Goal: Task Accomplishment & Management: Manage account settings

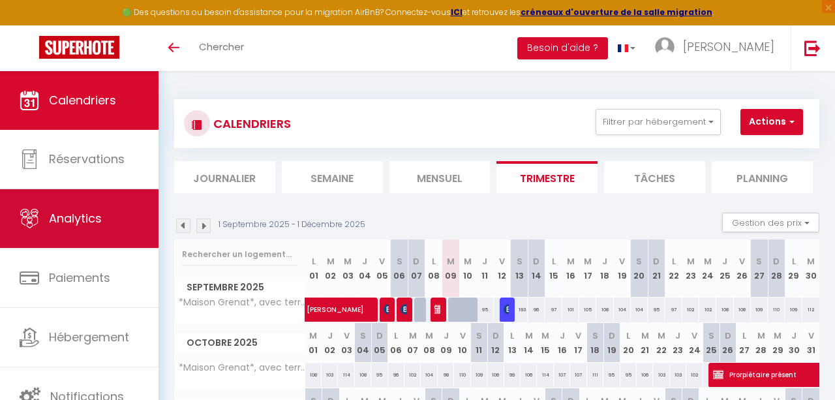
click at [60, 237] on link "Analytics" at bounding box center [79, 218] width 159 height 59
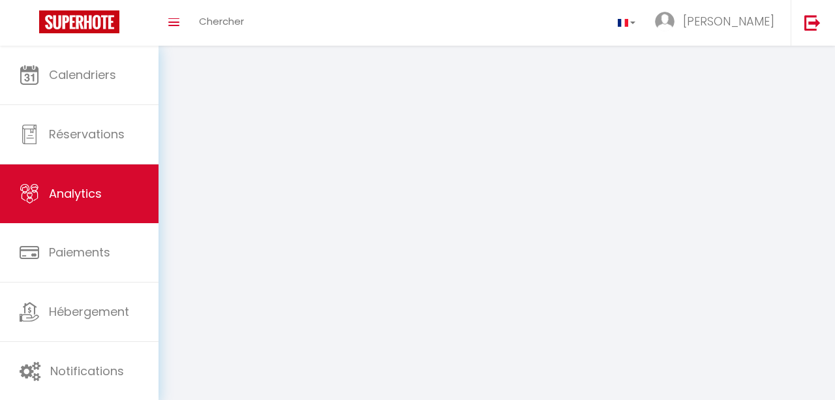
select select "2025"
select select "9"
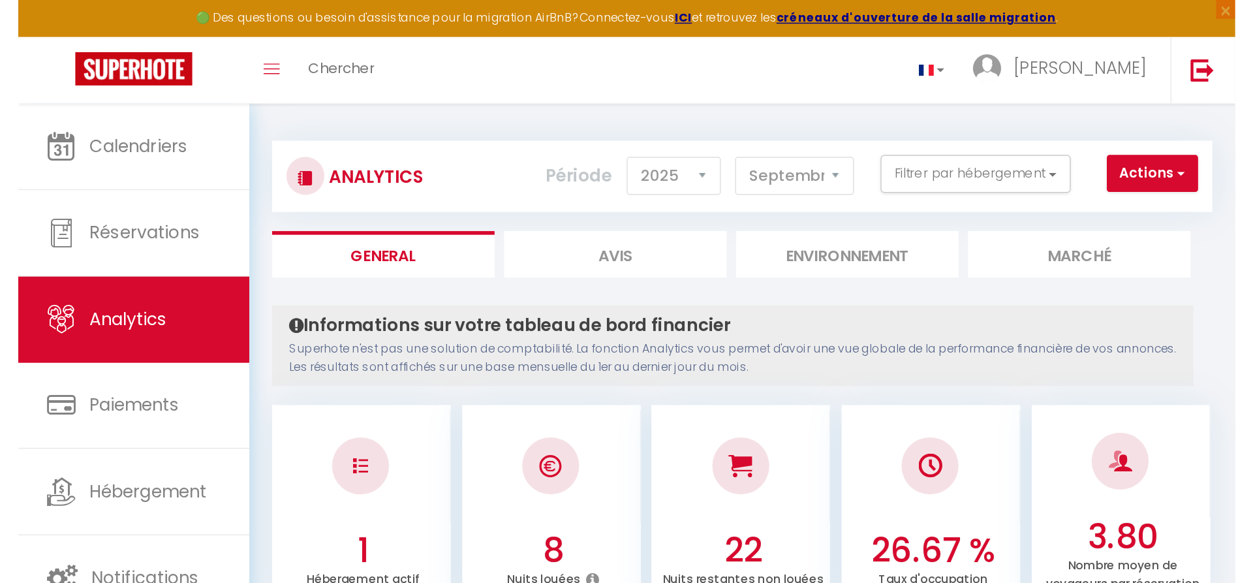
scroll to position [3, 0]
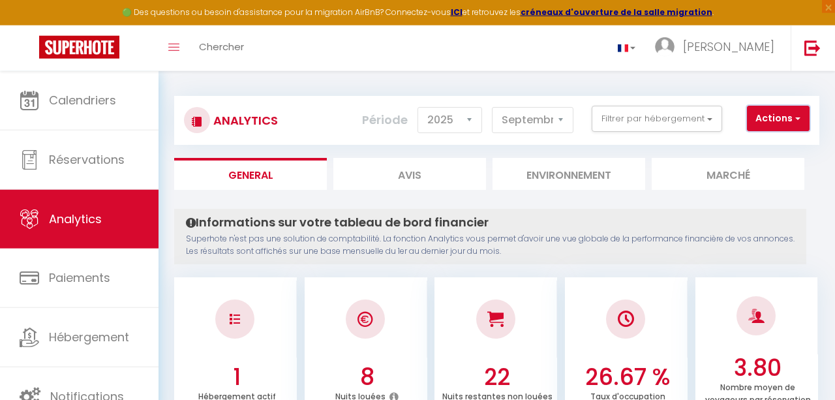
click at [781, 117] on button "Actions" at bounding box center [778, 119] width 63 height 26
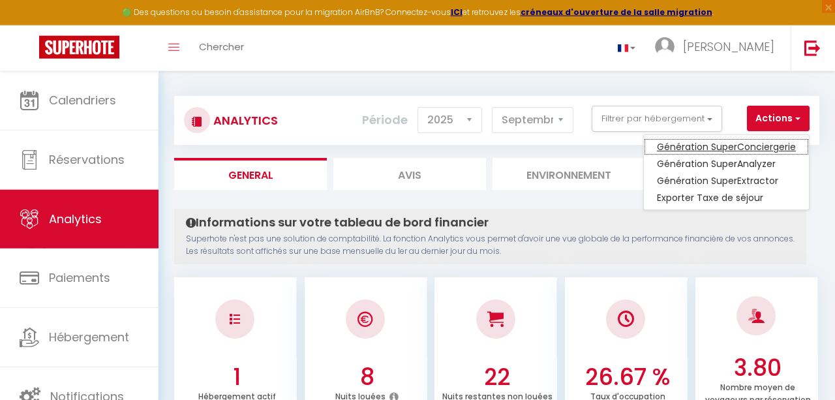
click at [751, 150] on link "Génération SuperConciergerie" at bounding box center [726, 146] width 165 height 17
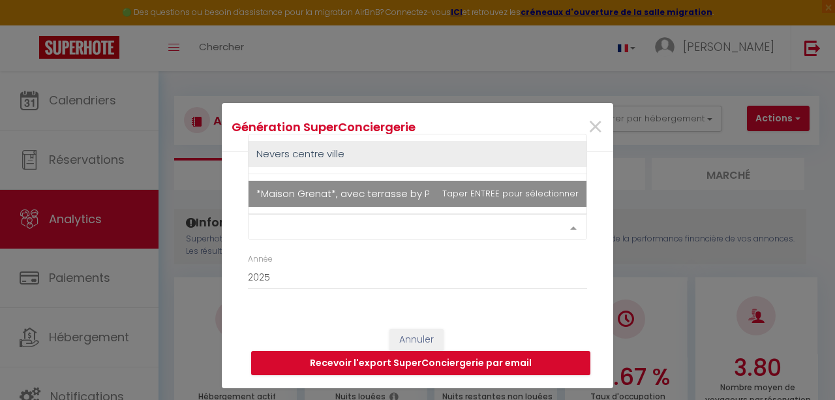
click at [415, 238] on div "Select option" at bounding box center [417, 227] width 339 height 26
click at [397, 363] on button "Recevoir l'export SuperConciergerie par email" at bounding box center [420, 363] width 339 height 25
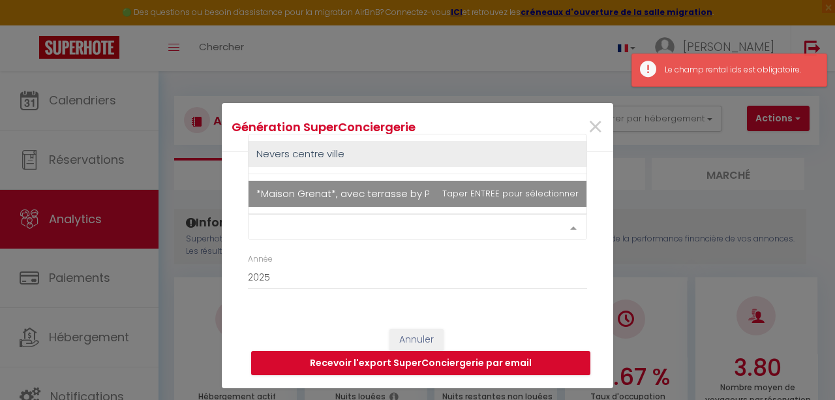
click at [321, 233] on div "Select option" at bounding box center [417, 227] width 339 height 26
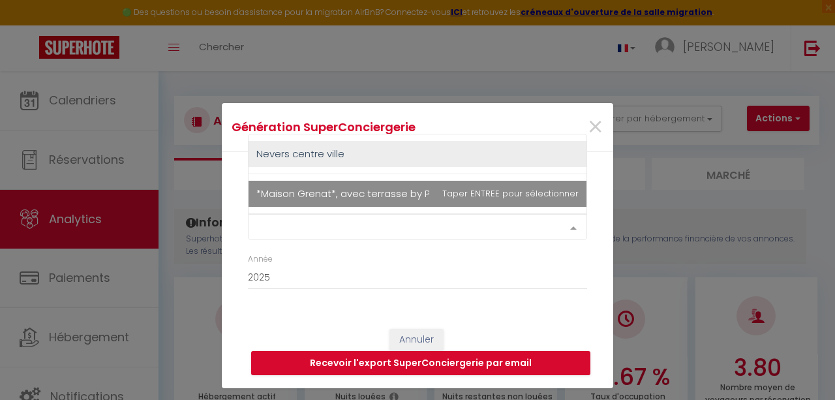
click at [326, 225] on div "Select option" at bounding box center [417, 227] width 339 height 26
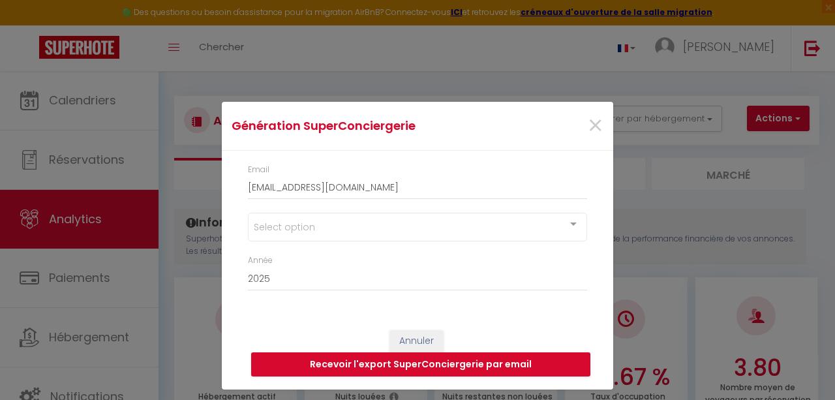
click at [579, 229] on div at bounding box center [573, 225] width 26 height 25
click at [572, 230] on div at bounding box center [573, 225] width 26 height 25
click at [436, 362] on button "Recevoir l'export SuperConciergerie par email" at bounding box center [420, 364] width 339 height 25
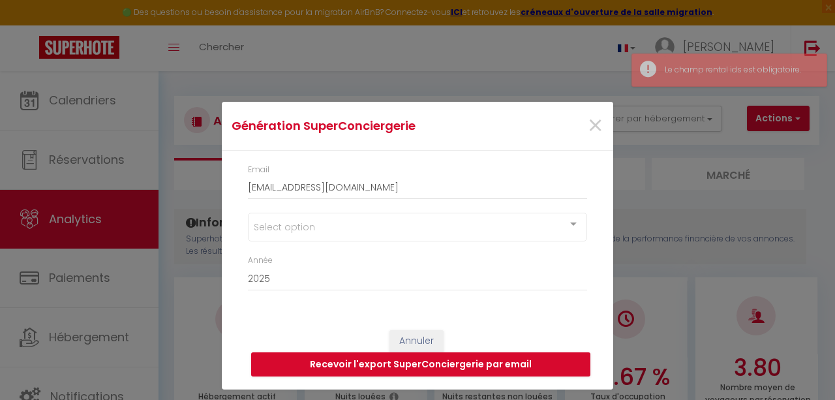
click at [436, 362] on button "Recevoir l'export SuperConciergerie par email" at bounding box center [420, 364] width 339 height 25
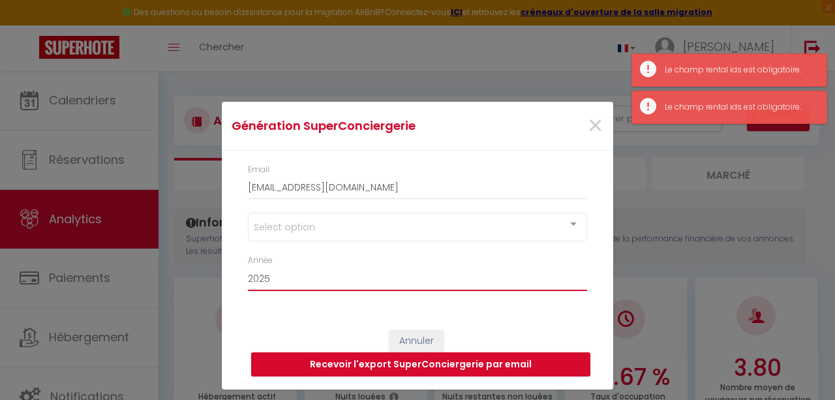
click at [248, 266] on select "2015 2016 2017 2018 2019 2020 2021 2022 2023 2024 2025 2026 2027 2028" at bounding box center [417, 278] width 339 height 25
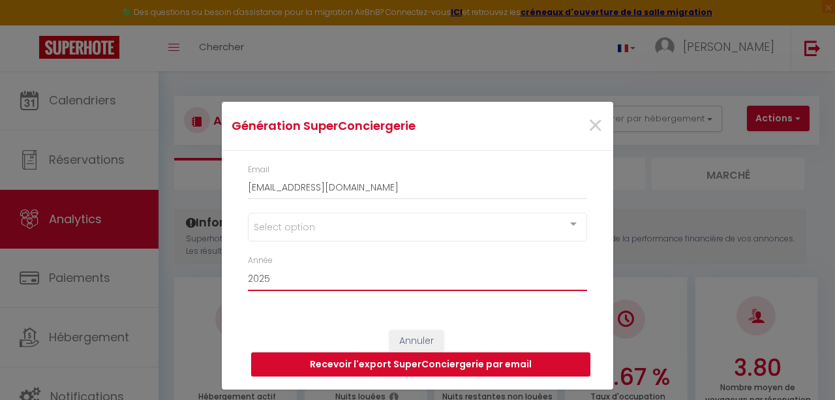
click option "2025" at bounding box center [0, 0] width 0 height 0
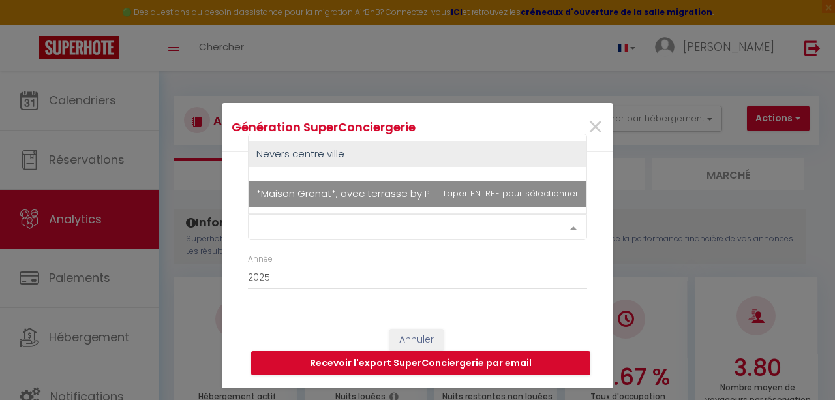
click at [277, 229] on div "Select option" at bounding box center [417, 227] width 339 height 26
click at [303, 194] on span "*Maison Grenat*, avec terrasse by Primo Conciergerie" at bounding box center [386, 194] width 260 height 14
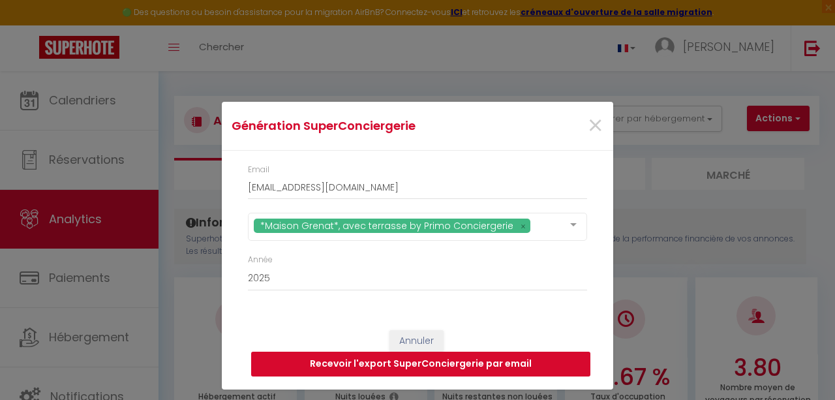
click at [403, 361] on button "Recevoir l'export SuperConciergerie par email" at bounding box center [420, 364] width 339 height 25
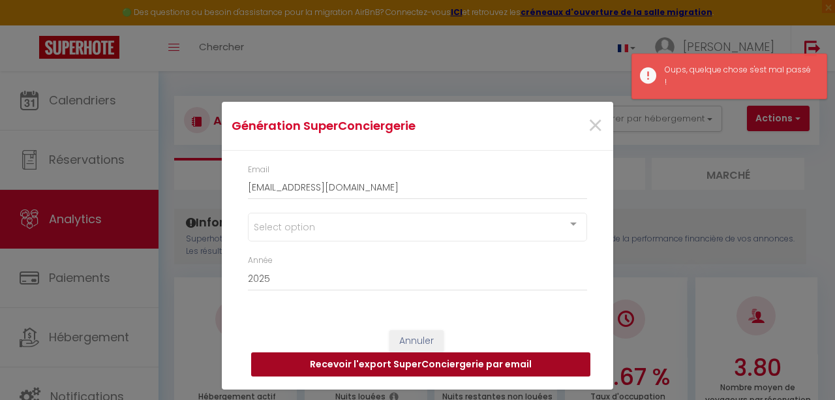
click at [403, 361] on button "Recevoir l'export SuperConciergerie par email" at bounding box center [420, 364] width 339 height 25
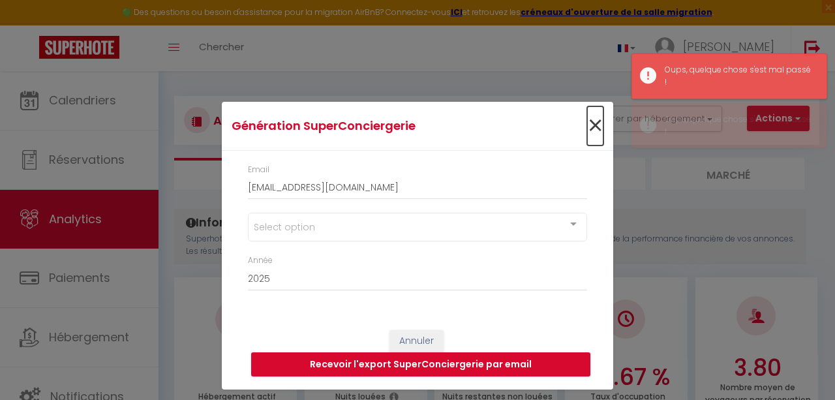
click at [592, 121] on span "×" at bounding box center [595, 125] width 16 height 39
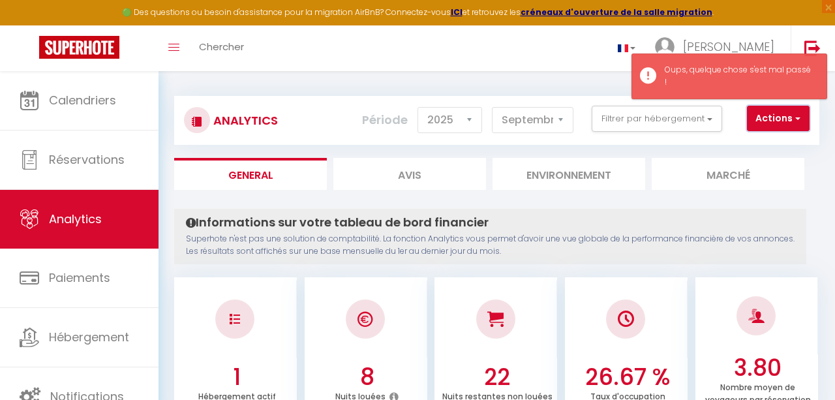
click at [790, 121] on button "Actions" at bounding box center [778, 119] width 63 height 26
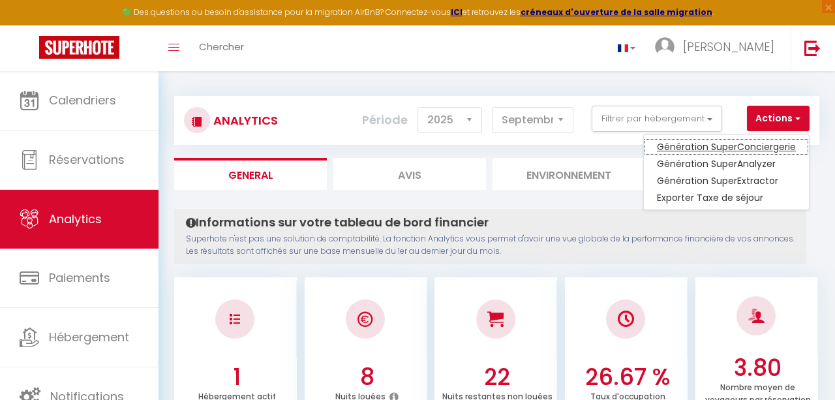
click at [707, 146] on link "Génération SuperConciergerie" at bounding box center [726, 146] width 165 height 17
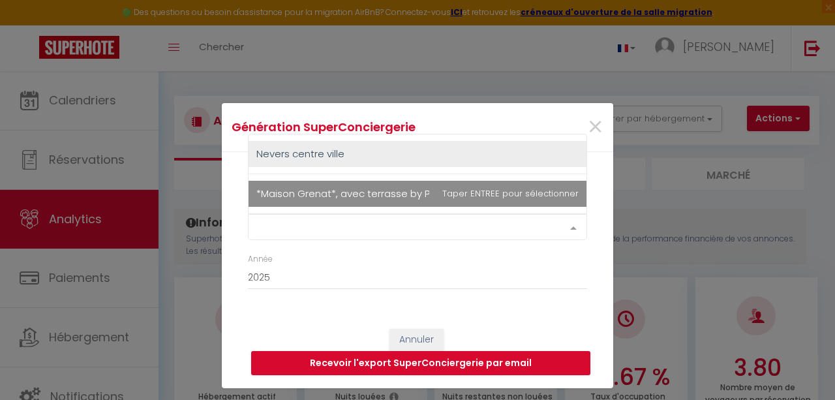
click at [408, 228] on div "Select option" at bounding box center [417, 227] width 339 height 26
click at [392, 192] on span "*Maison Grenat*, avec terrasse by Primo Conciergerie" at bounding box center [386, 194] width 260 height 14
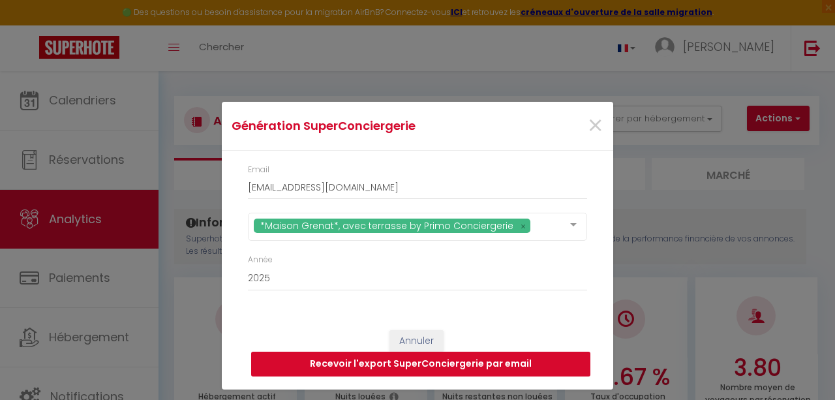
click at [410, 365] on button "Recevoir l'export SuperConciergerie par email" at bounding box center [420, 364] width 339 height 25
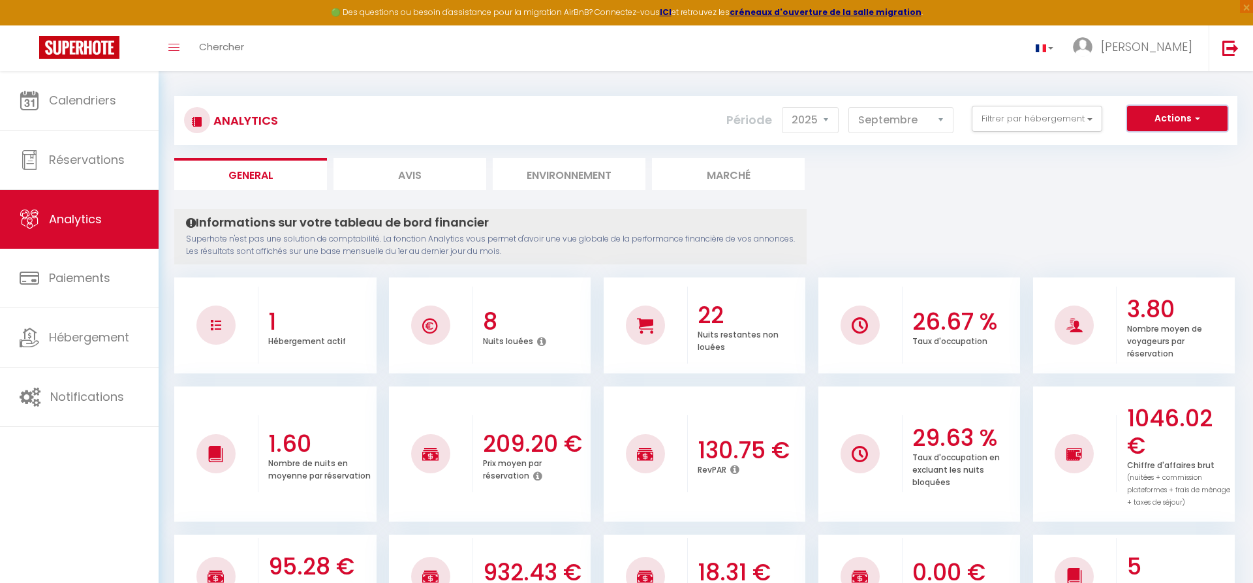
click at [835, 120] on button "Actions" at bounding box center [1177, 119] width 100 height 26
click at [835, 146] on link "Génération SuperConciergerie" at bounding box center [1144, 146] width 165 height 17
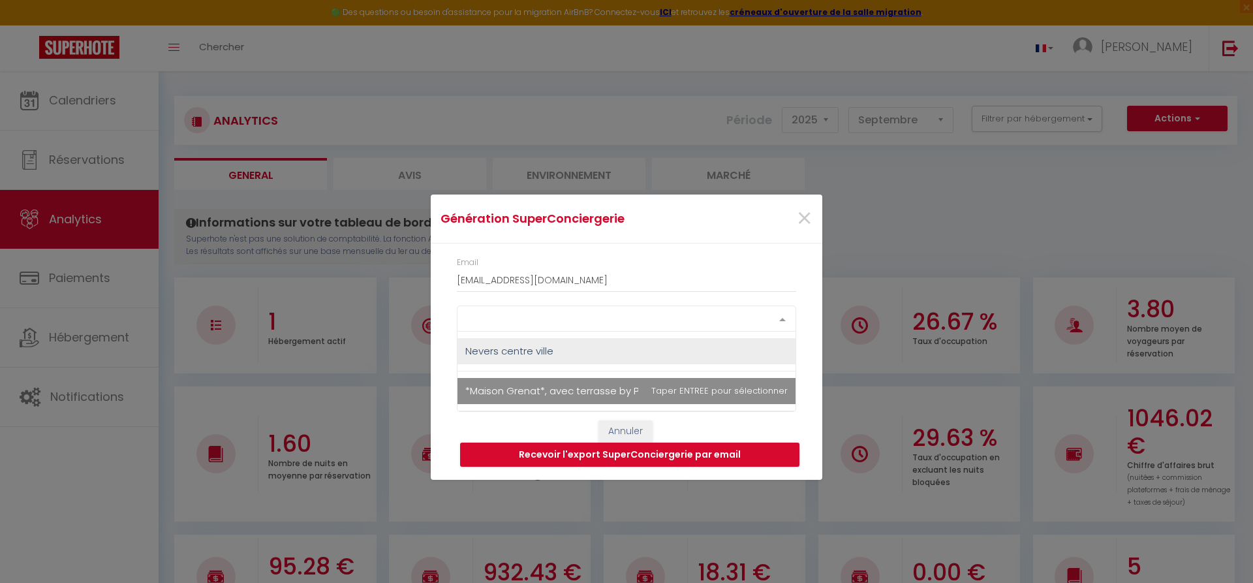
click at [643, 320] on div "Select option" at bounding box center [626, 318] width 339 height 26
click at [572, 389] on span "*Maison Grenat*, avec terrasse by Primo Conciergerie" at bounding box center [595, 391] width 260 height 14
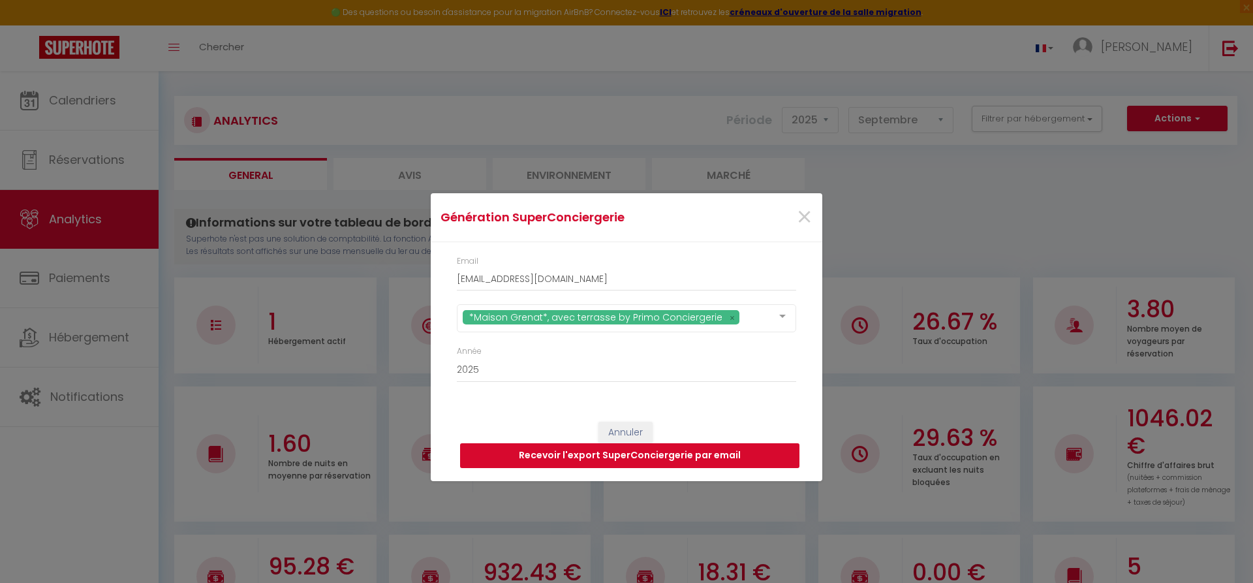
click at [618, 399] on button "Recevoir l'export SuperConciergerie par email" at bounding box center [629, 455] width 339 height 25
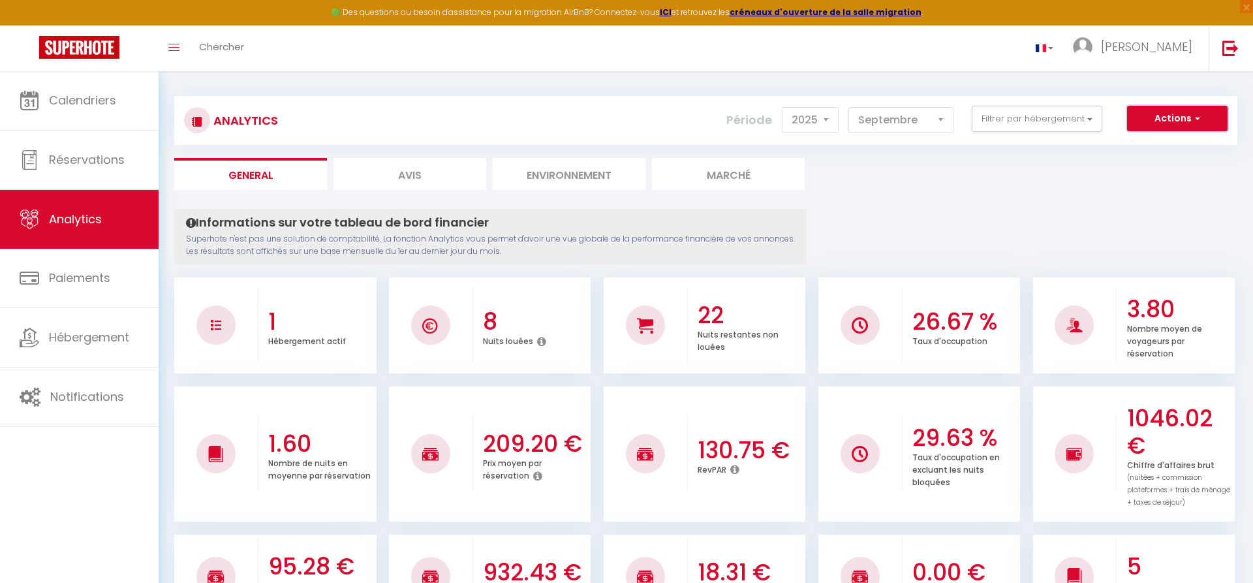
click at [835, 123] on span "button" at bounding box center [1195, 118] width 8 height 13
click at [835, 158] on link "Génération SuperAnalyzer" at bounding box center [1144, 163] width 165 height 17
type input "[EMAIL_ADDRESS][DOMAIN_NAME]"
select select
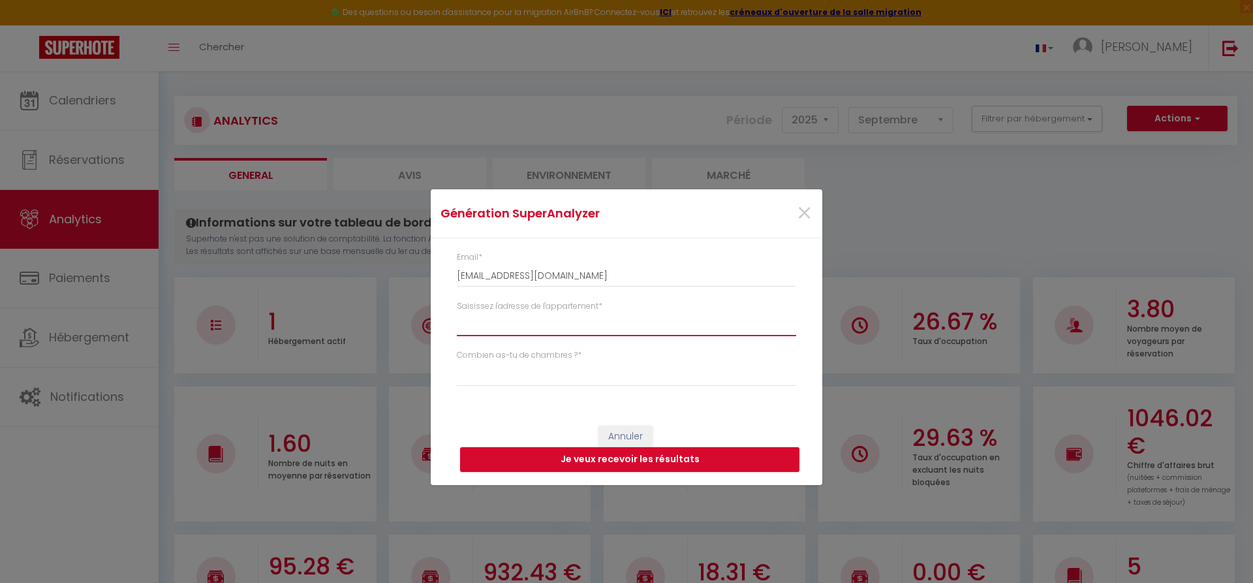
click at [630, 322] on input "Saisissez l'adresse de l'appartement *" at bounding box center [626, 324] width 339 height 23
click at [613, 322] on input "Saisissez l'adresse de l'appartement *" at bounding box center [626, 324] width 339 height 23
click at [612, 305] on div "Saisissez l'adresse de l'appartement *" at bounding box center [626, 318] width 339 height 36
click at [601, 321] on input "Saisissez l'adresse de l'appartement *" at bounding box center [626, 324] width 339 height 23
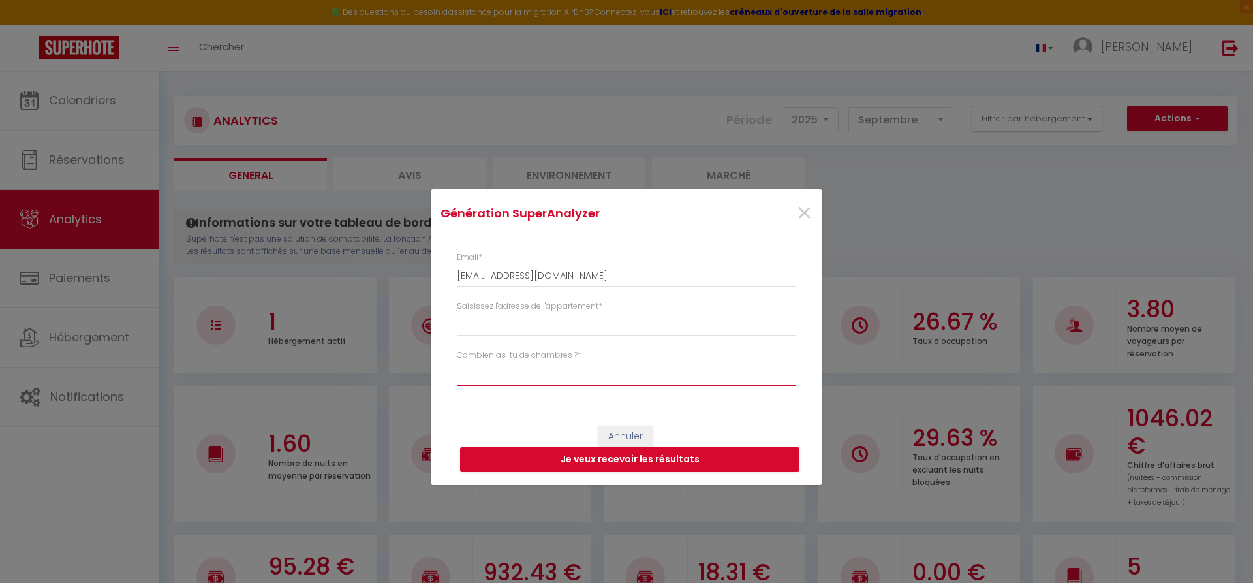
click at [457, 361] on select "Studio 1 chambre 2 chambres 3 chambres 4 chambres +" at bounding box center [626, 373] width 339 height 25
click at [801, 215] on span "×" at bounding box center [804, 213] width 16 height 39
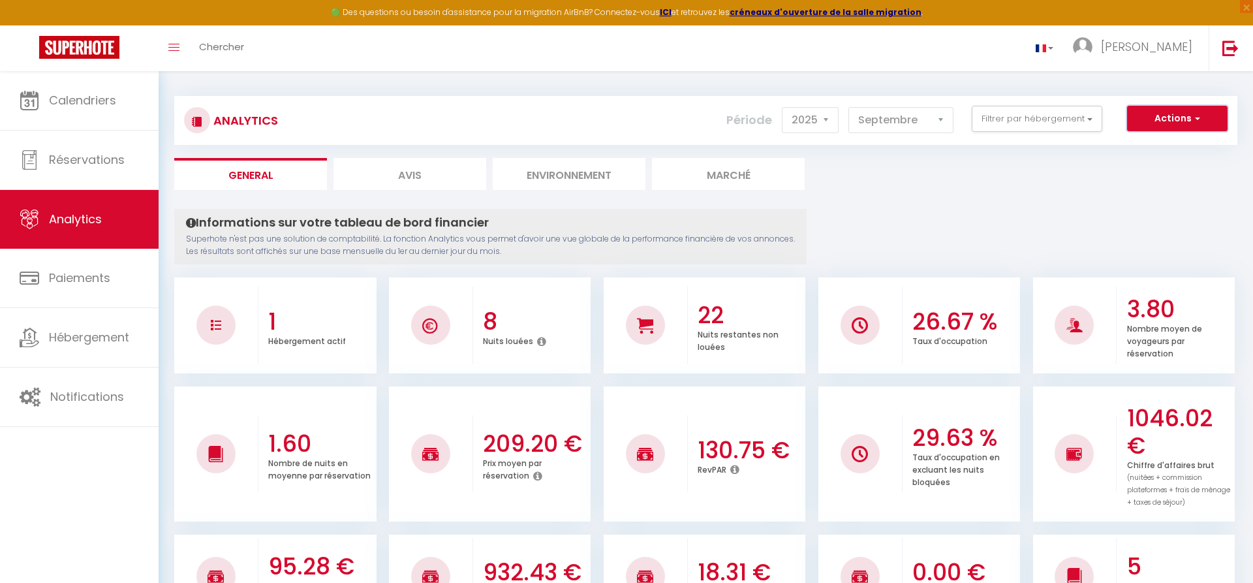
click at [835, 129] on button "Actions" at bounding box center [1177, 119] width 100 height 26
click at [835, 183] on link "Génération SuperExtractor" at bounding box center [1144, 180] width 165 height 17
type input "[EMAIL_ADDRESS][DOMAIN_NAME]"
select select
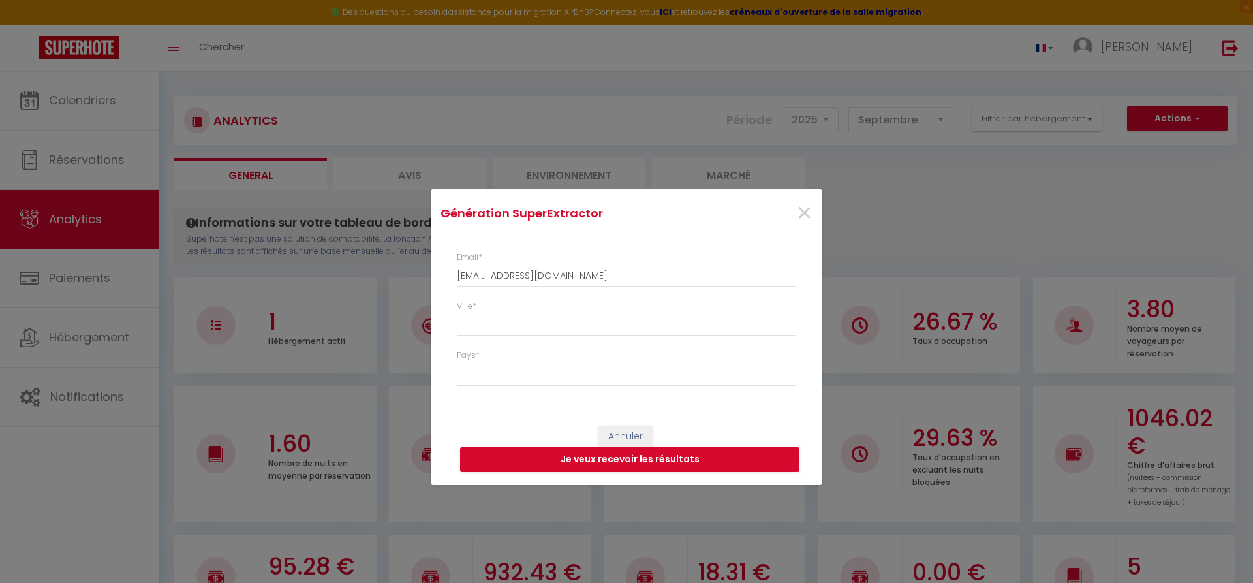
click at [643, 306] on div "Ville *" at bounding box center [626, 318] width 339 height 36
click at [806, 213] on span "×" at bounding box center [804, 213] width 16 height 39
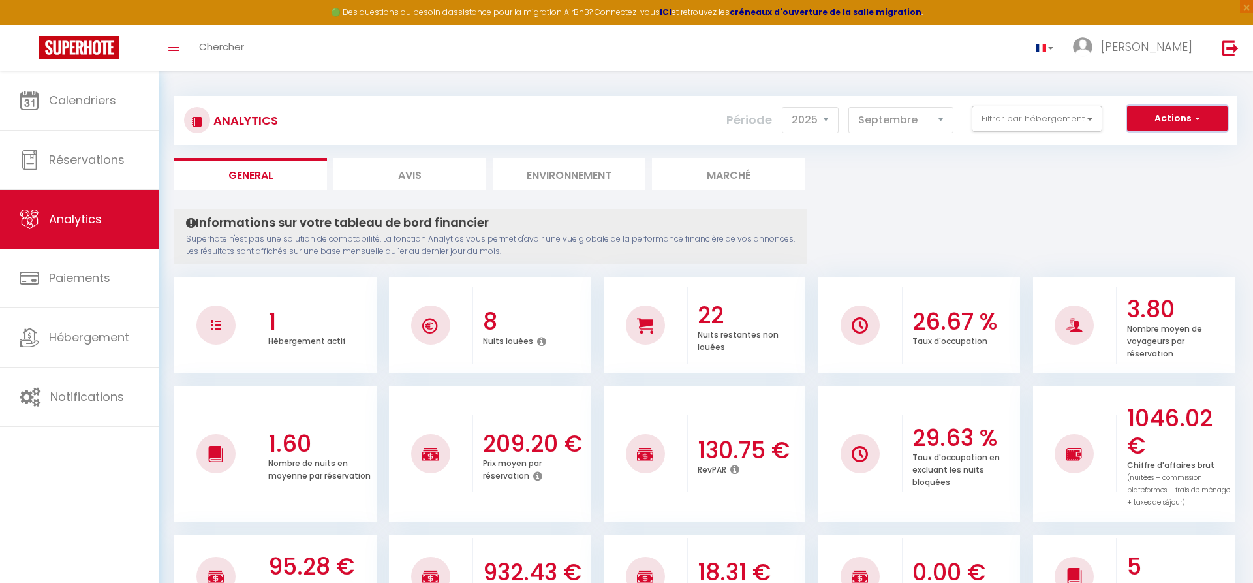
click at [835, 120] on button "Actions" at bounding box center [1177, 119] width 100 height 26
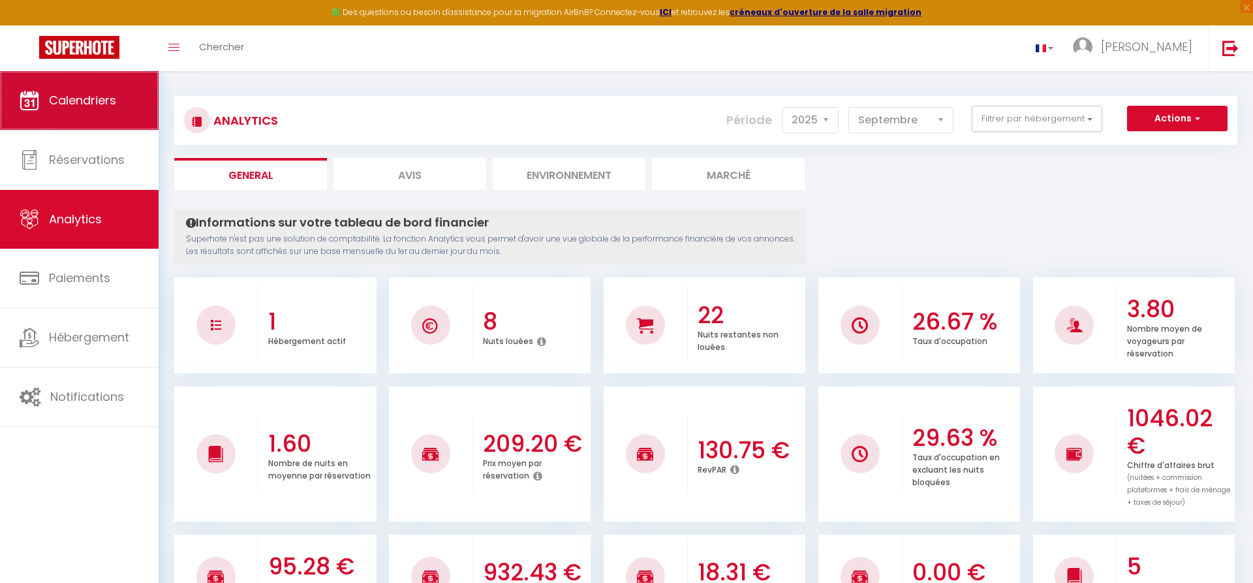
click at [120, 105] on link "Calendriers" at bounding box center [79, 100] width 159 height 59
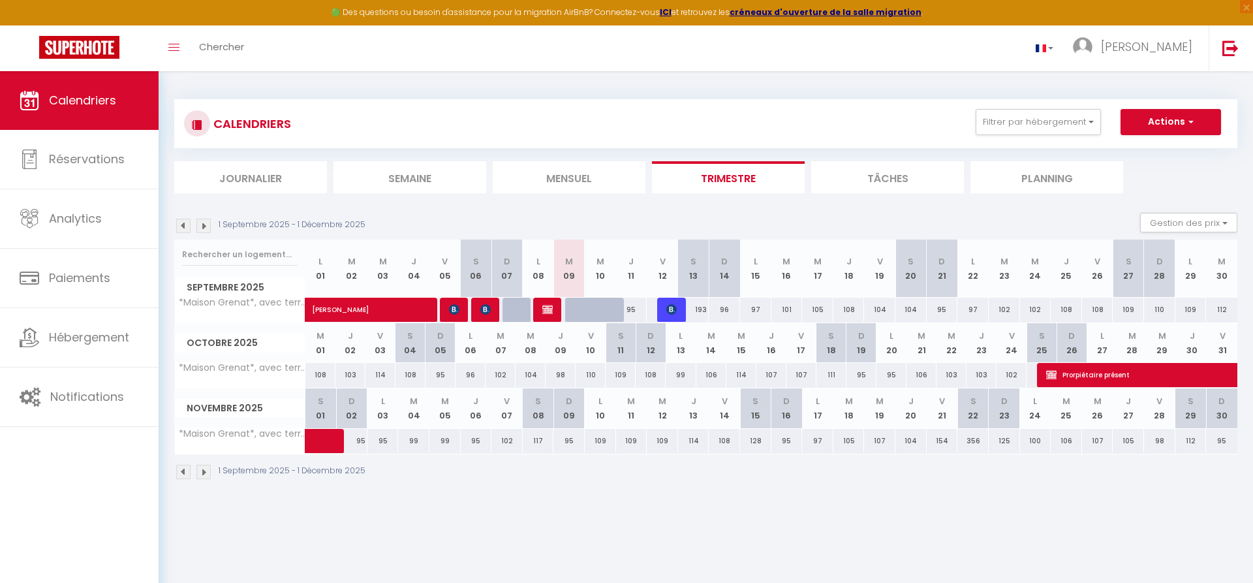
click at [182, 399] on img at bounding box center [183, 472] width 14 height 14
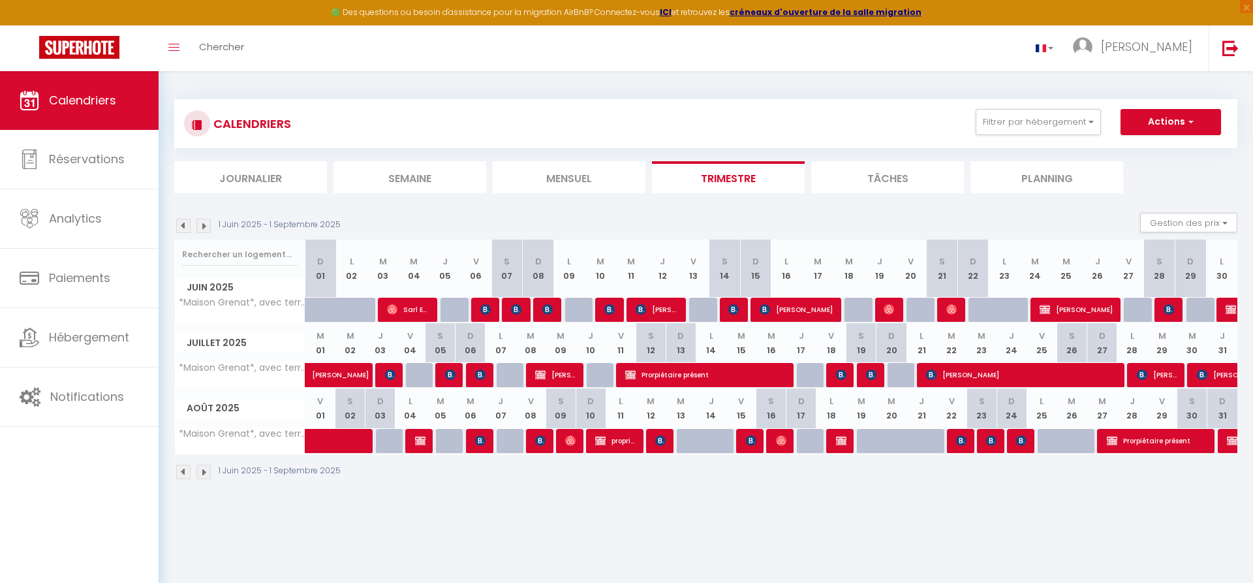
click at [420, 399] on img at bounding box center [420, 440] width 10 height 10
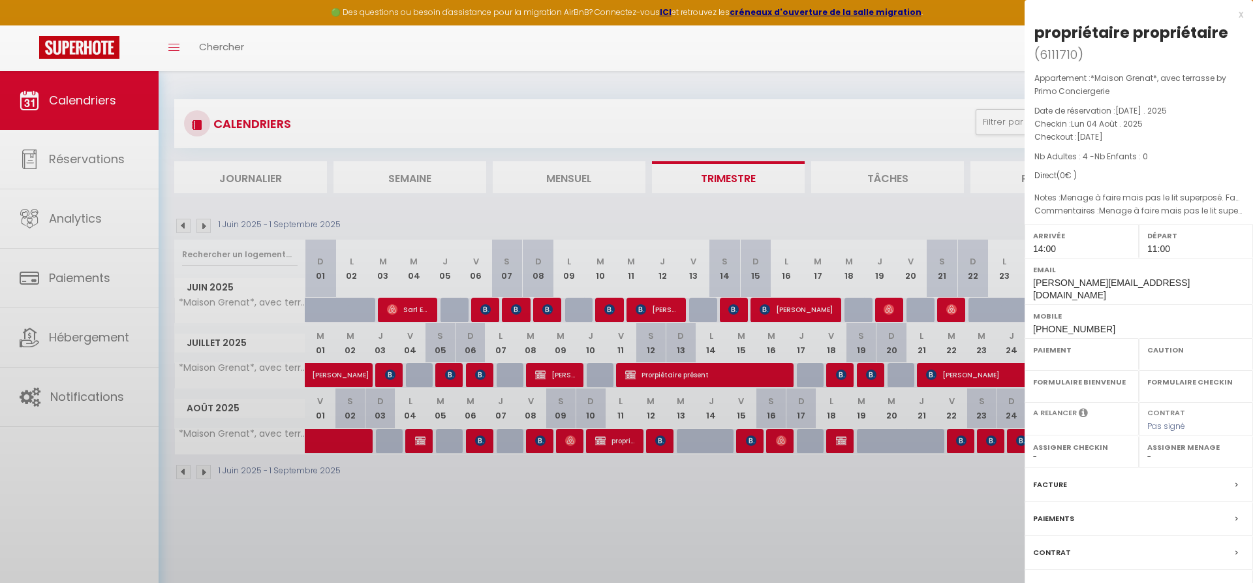
select select "KO"
select select "0"
select select "1"
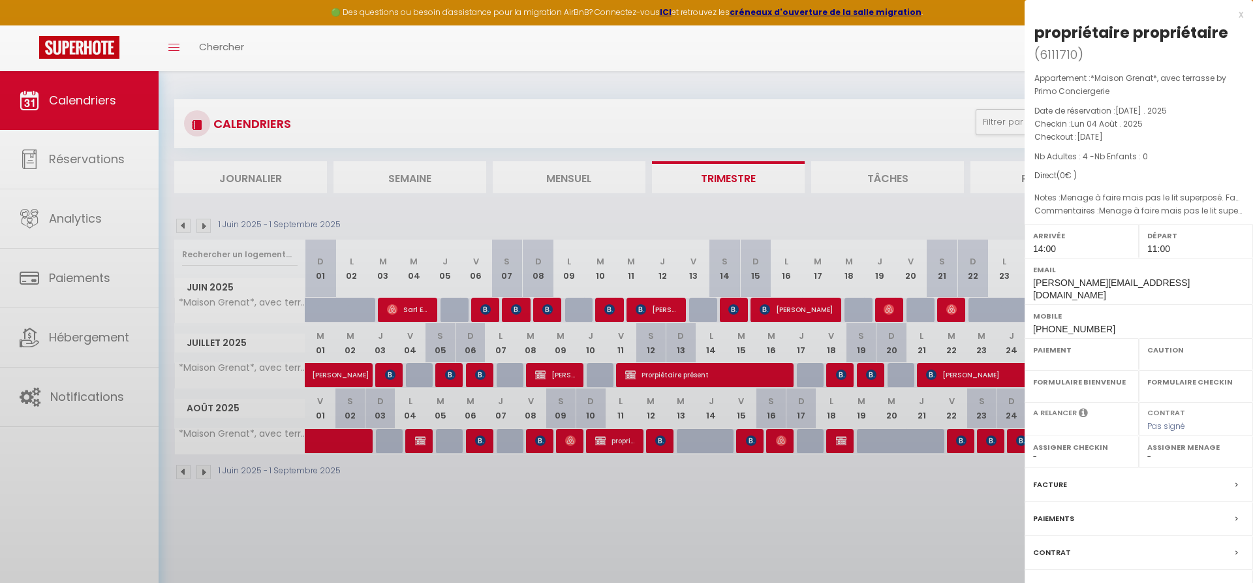
select select
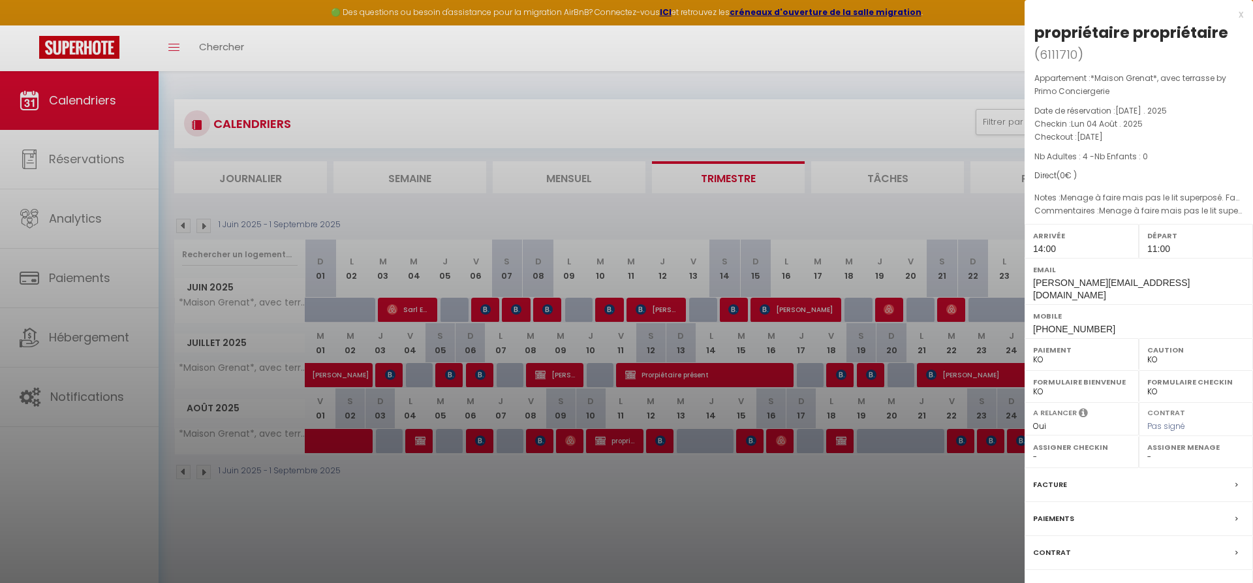
select select "48508"
click at [543, 399] on div at bounding box center [626, 291] width 1253 height 583
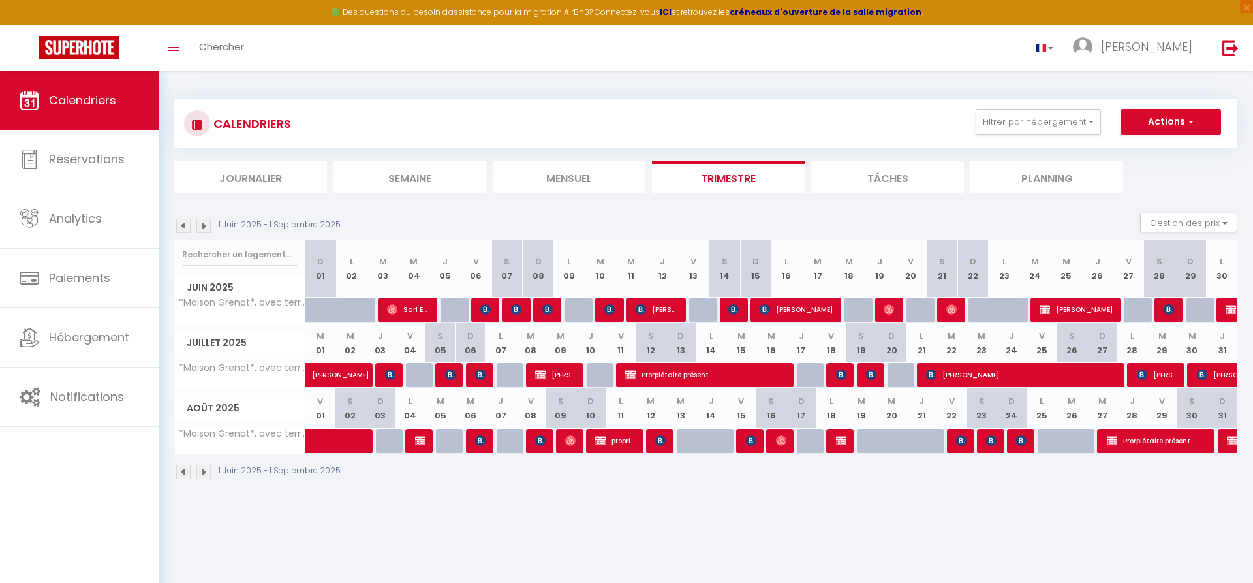
click at [542, 399] on img at bounding box center [540, 440] width 10 height 10
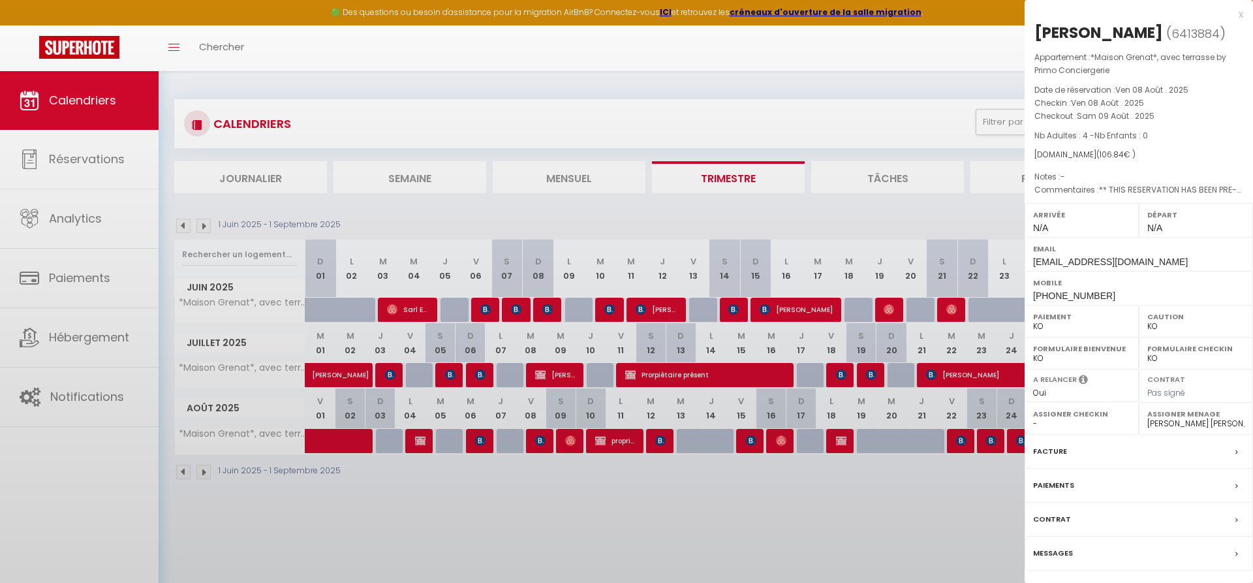
select select "OK"
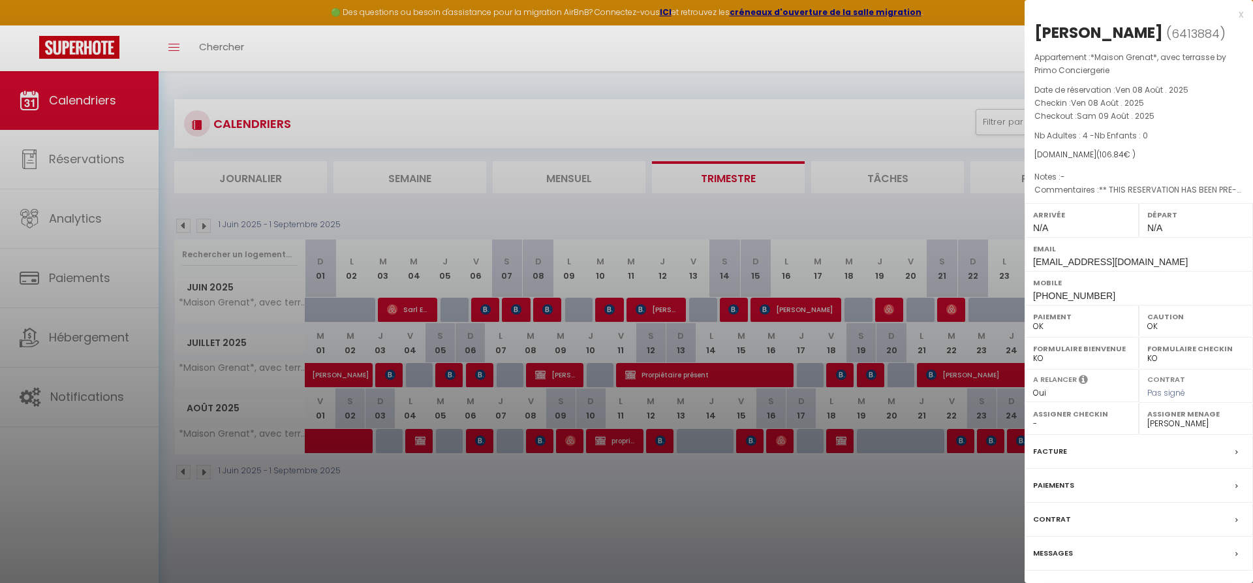
select select "49559"
click at [835, 399] on label "Facture" at bounding box center [1050, 451] width 34 height 14
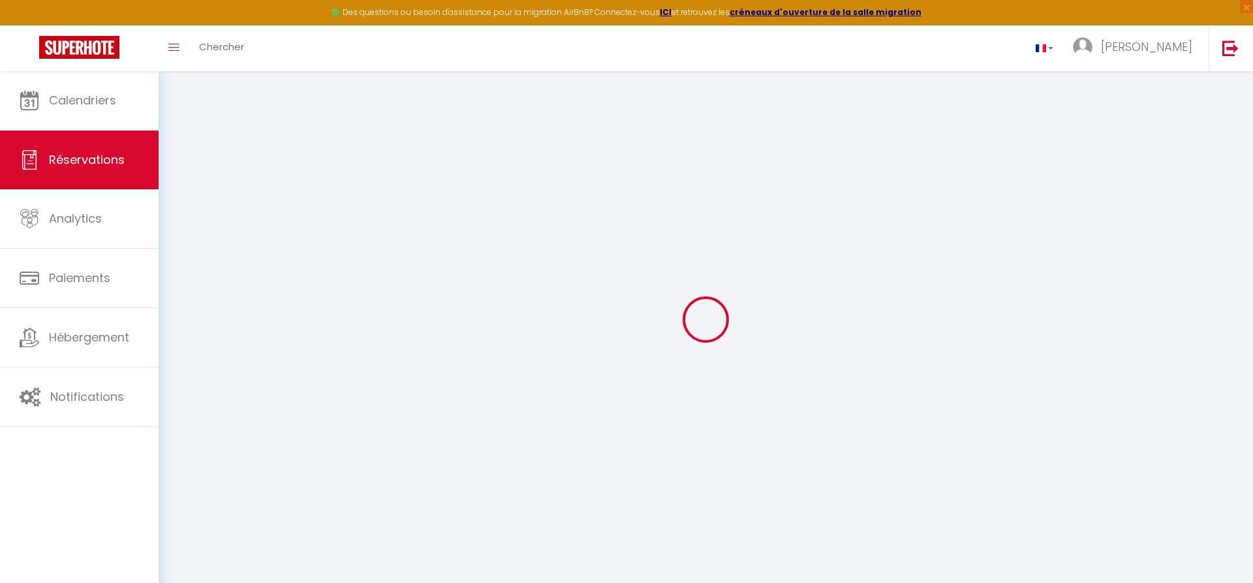
select select
checkbox input "false"
type textarea "** THIS RESERVATION HAS BEEN PRE-PAID ** BOOKING NOTE : Payment charge is EUR 1…"
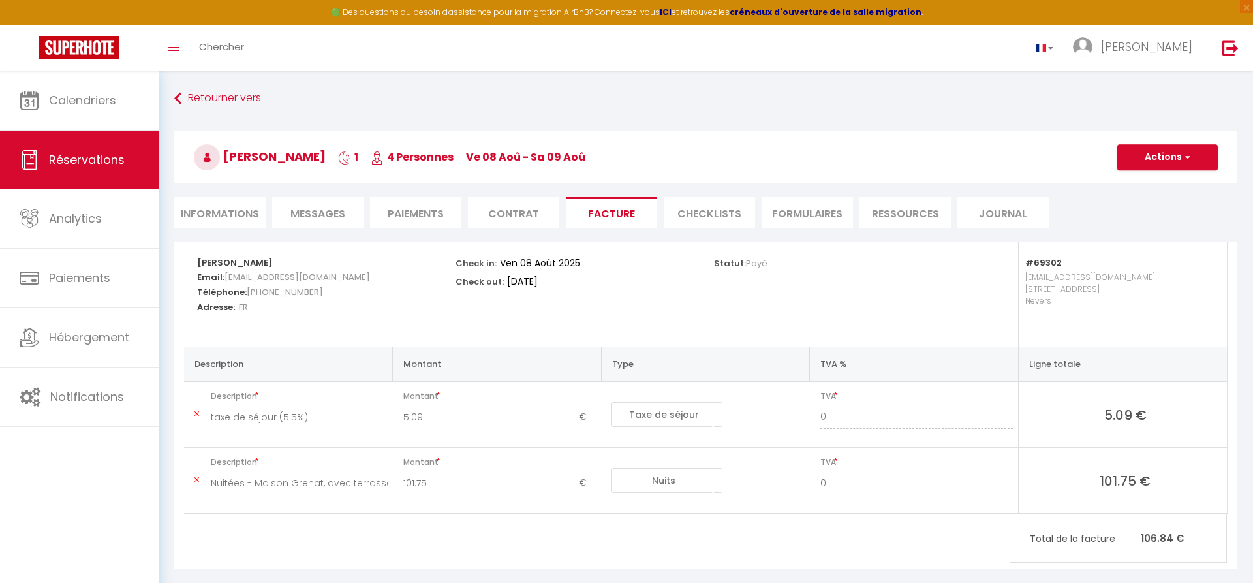
click at [835, 212] on li "Journal" at bounding box center [1002, 212] width 91 height 32
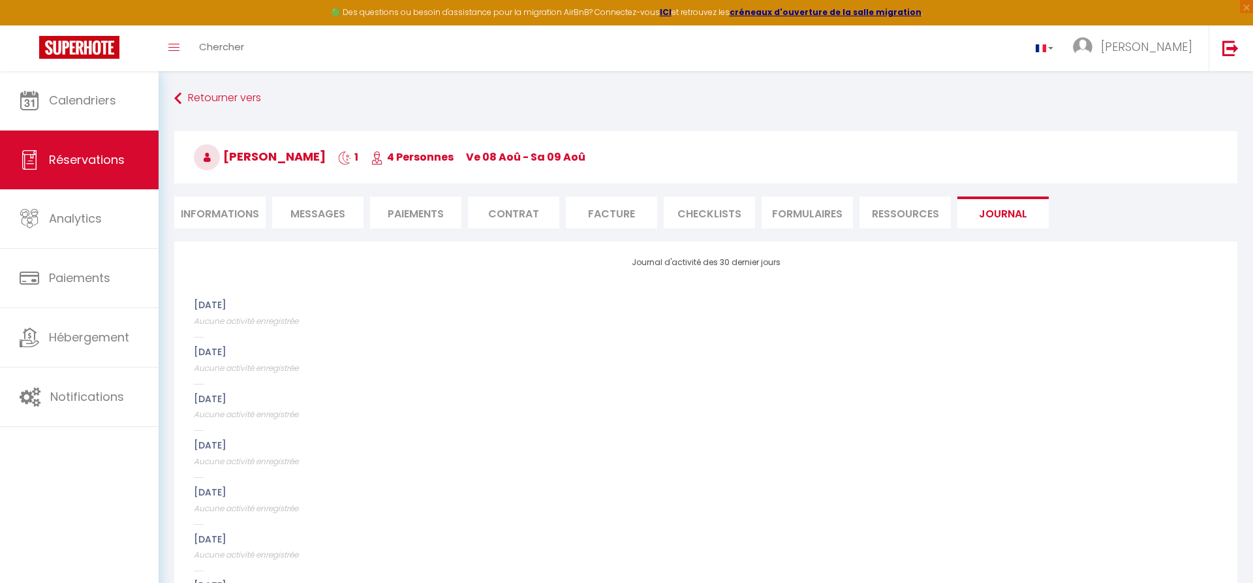
click at [702, 217] on li "CHECKLISTS" at bounding box center [709, 212] width 91 height 32
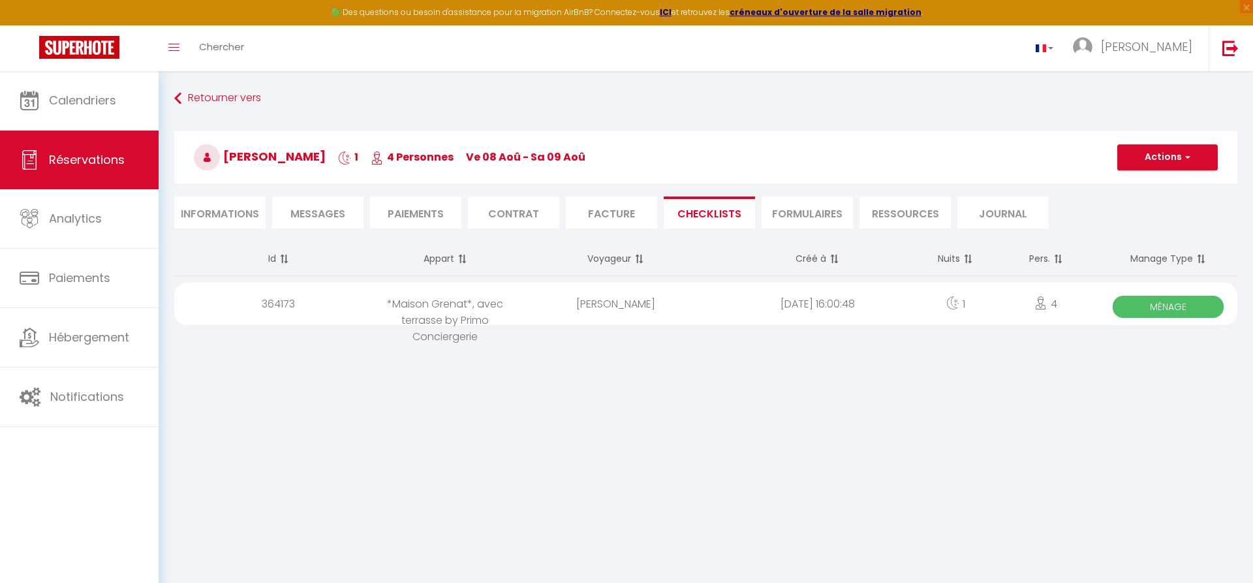
click at [835, 309] on span "Ménage" at bounding box center [1167, 307] width 110 height 22
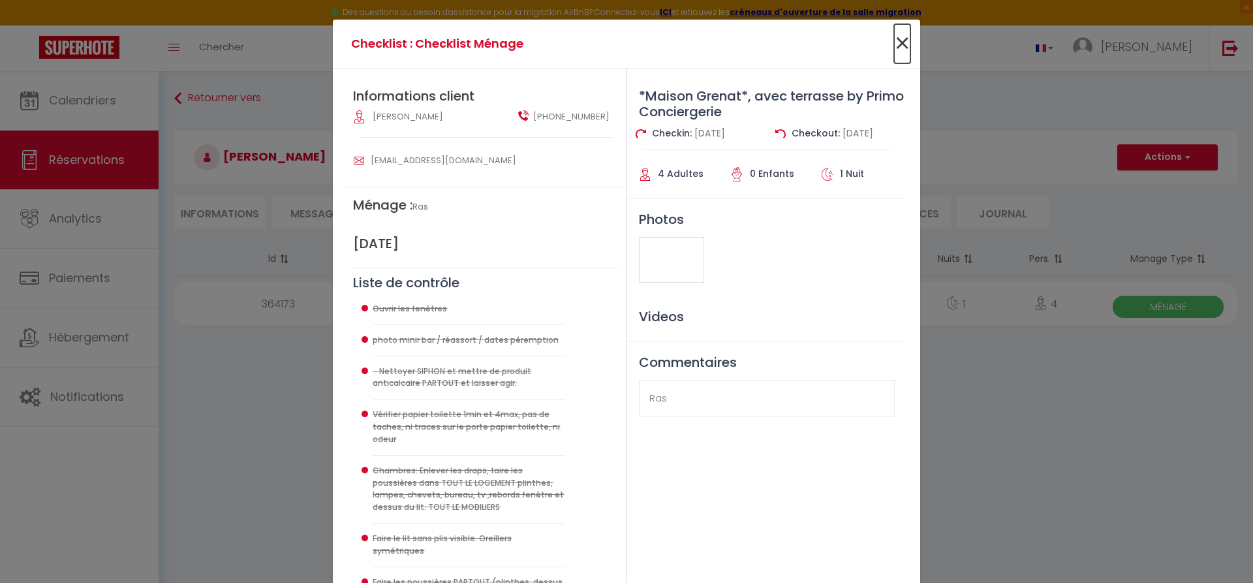
click at [835, 38] on span "×" at bounding box center [902, 43] width 16 height 39
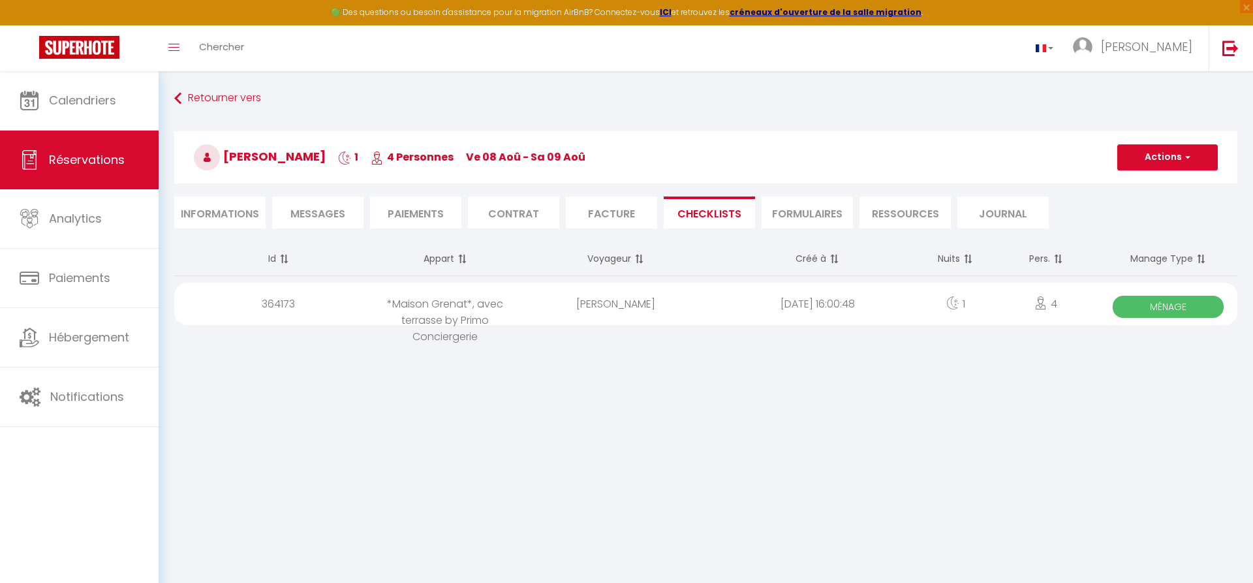
click at [283, 307] on div "364173" at bounding box center [275, 304] width 202 height 42
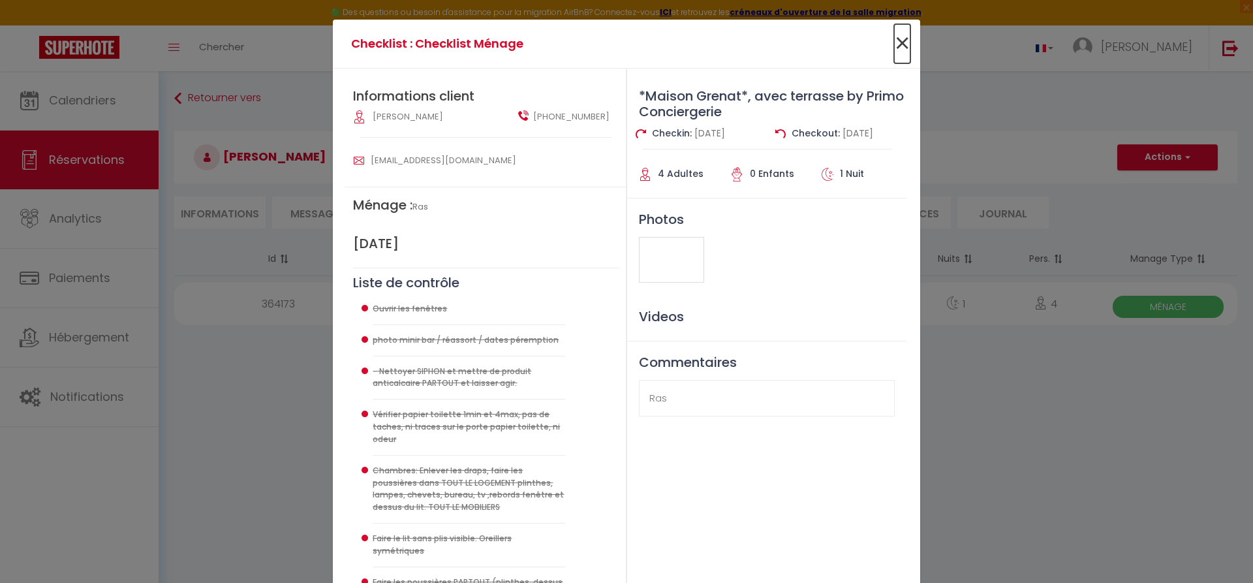
click at [835, 31] on span "×" at bounding box center [902, 43] width 16 height 39
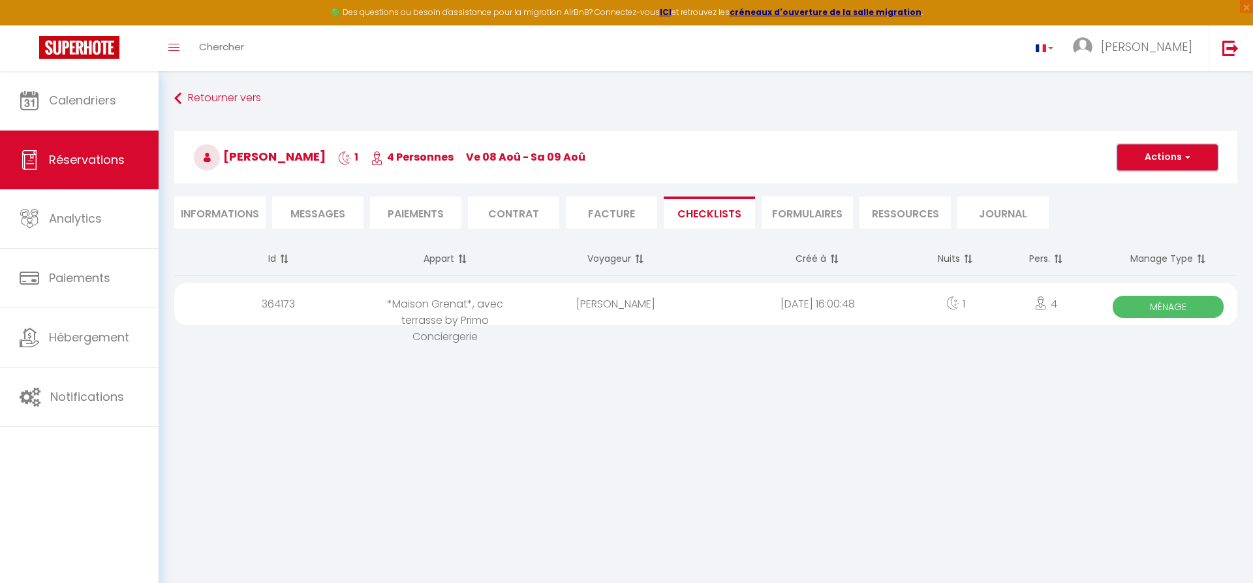
click at [835, 166] on button "Actions" at bounding box center [1167, 157] width 100 height 26
click at [334, 214] on span "Messages" at bounding box center [317, 213] width 55 height 15
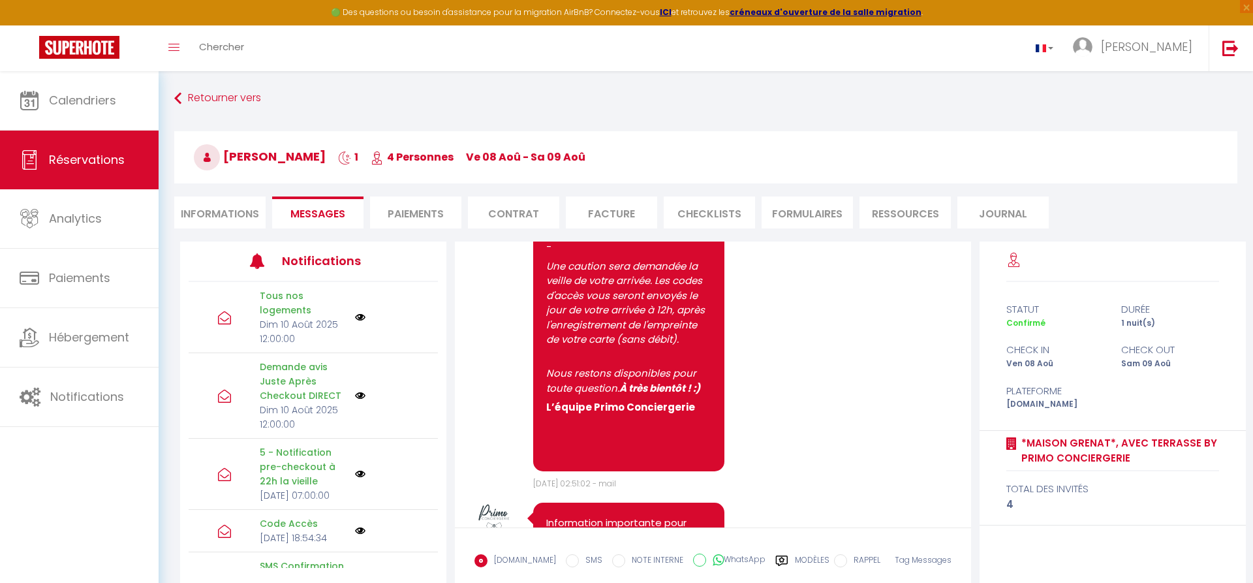
scroll to position [466, 0]
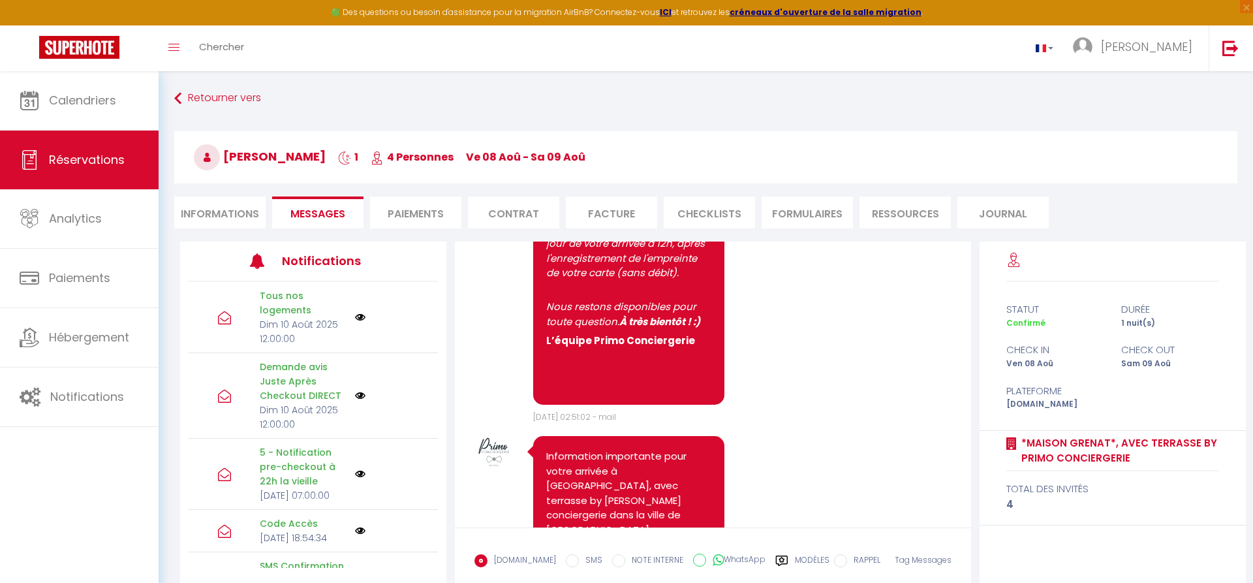
click at [290, 389] on p "Demande avis Juste Après Checkout DIRECT" at bounding box center [303, 381] width 87 height 43
click at [222, 394] on icon at bounding box center [224, 396] width 13 height 13
click at [268, 392] on p "Demande avis Juste Après Checkout DIRECT" at bounding box center [303, 381] width 87 height 43
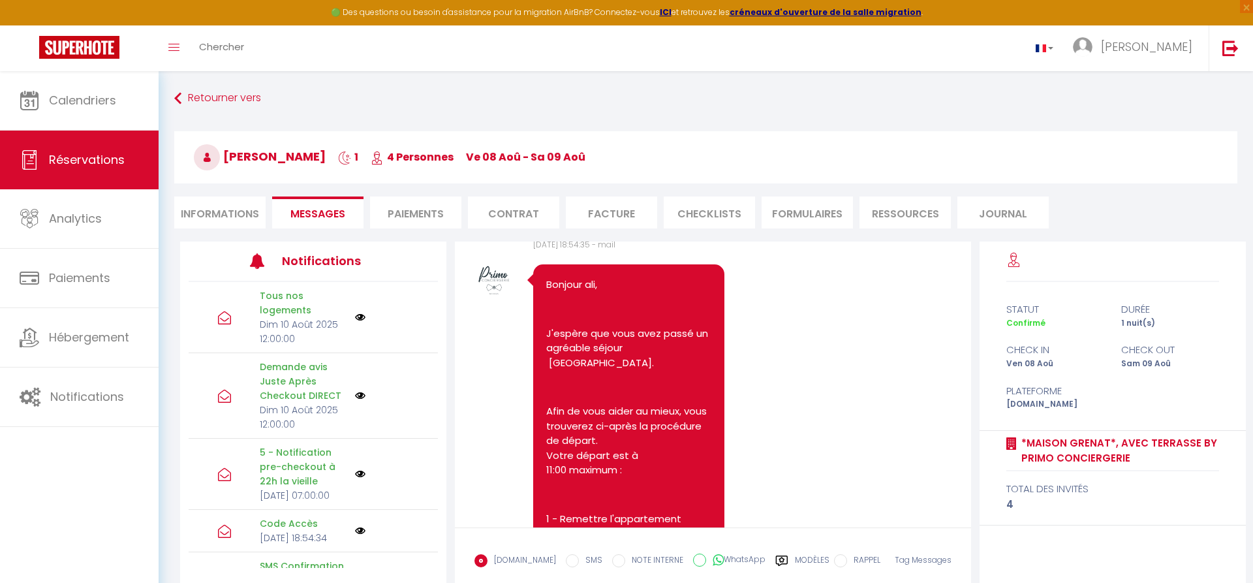
scroll to position [2861, 0]
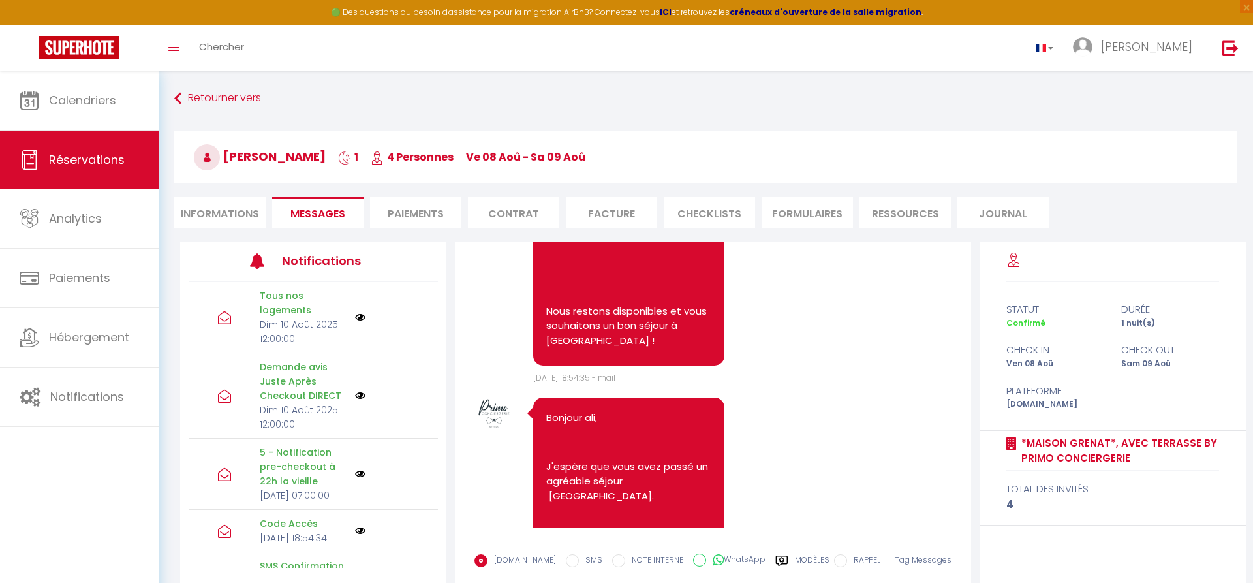
click at [631, 213] on li "Facture" at bounding box center [611, 212] width 91 height 32
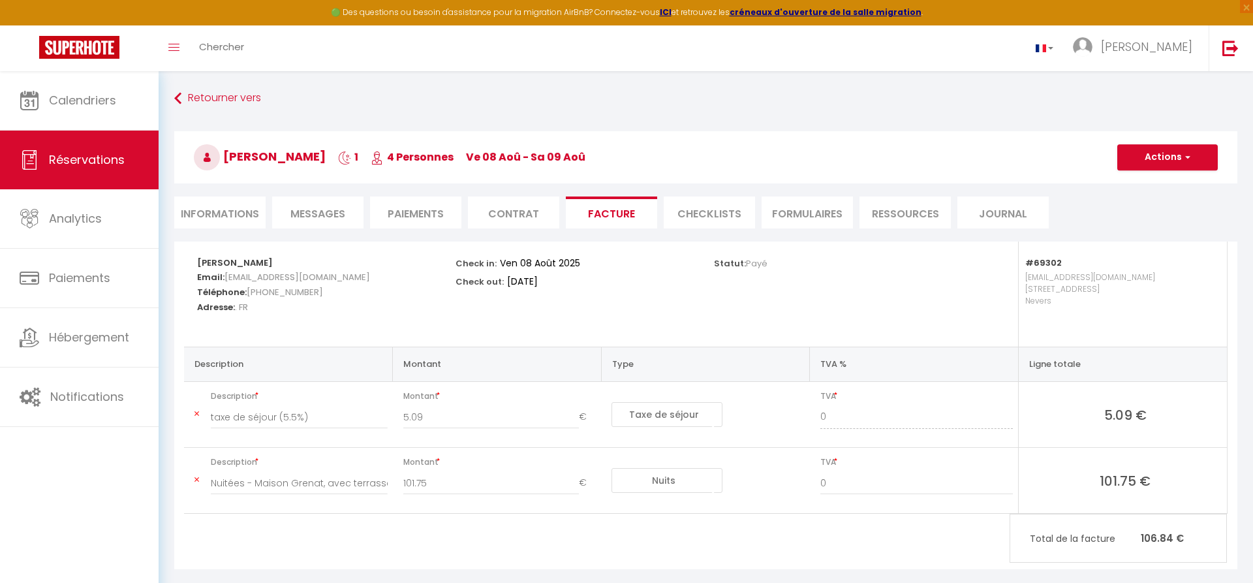
click at [694, 211] on li "CHECKLISTS" at bounding box center [709, 212] width 91 height 32
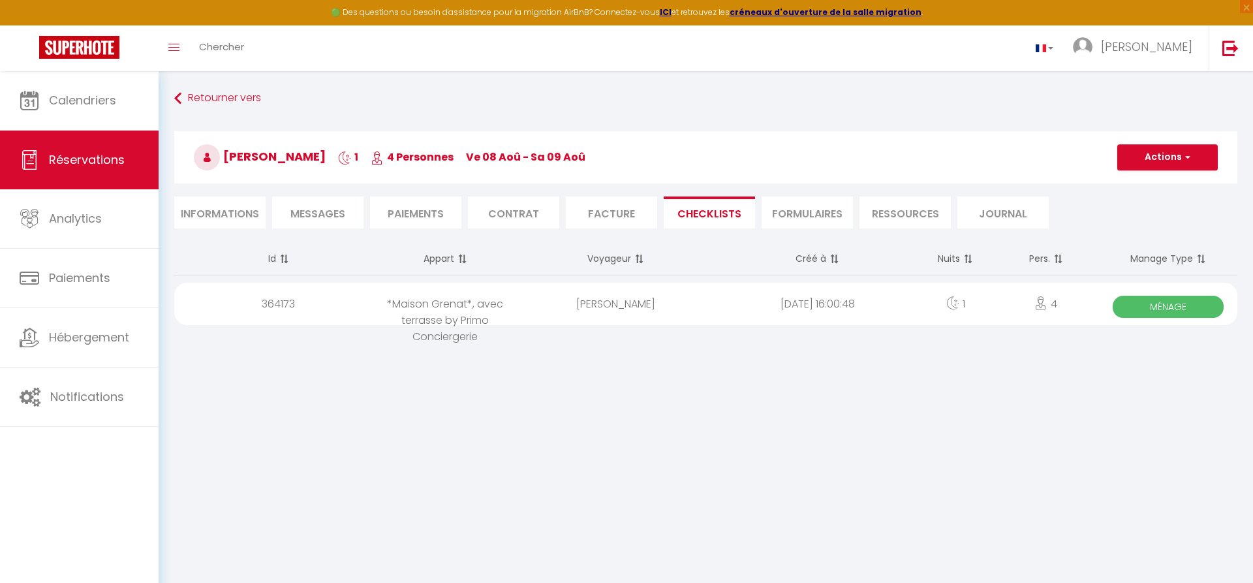
click at [835, 311] on span "Ménage" at bounding box center [1167, 307] width 110 height 22
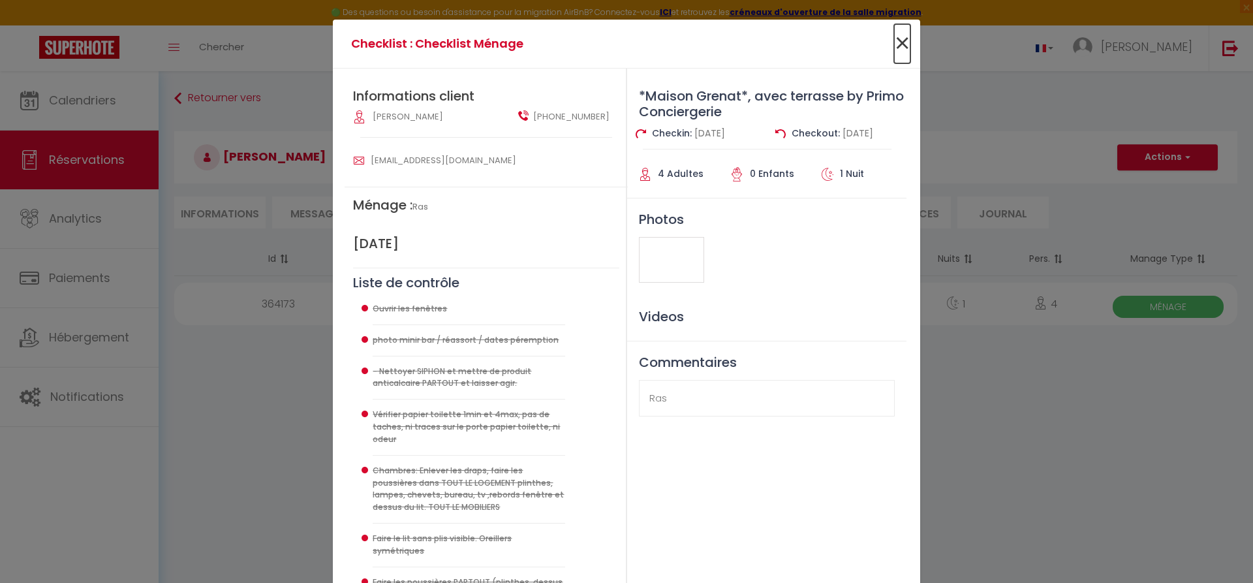
click at [835, 48] on span "×" at bounding box center [902, 43] width 16 height 39
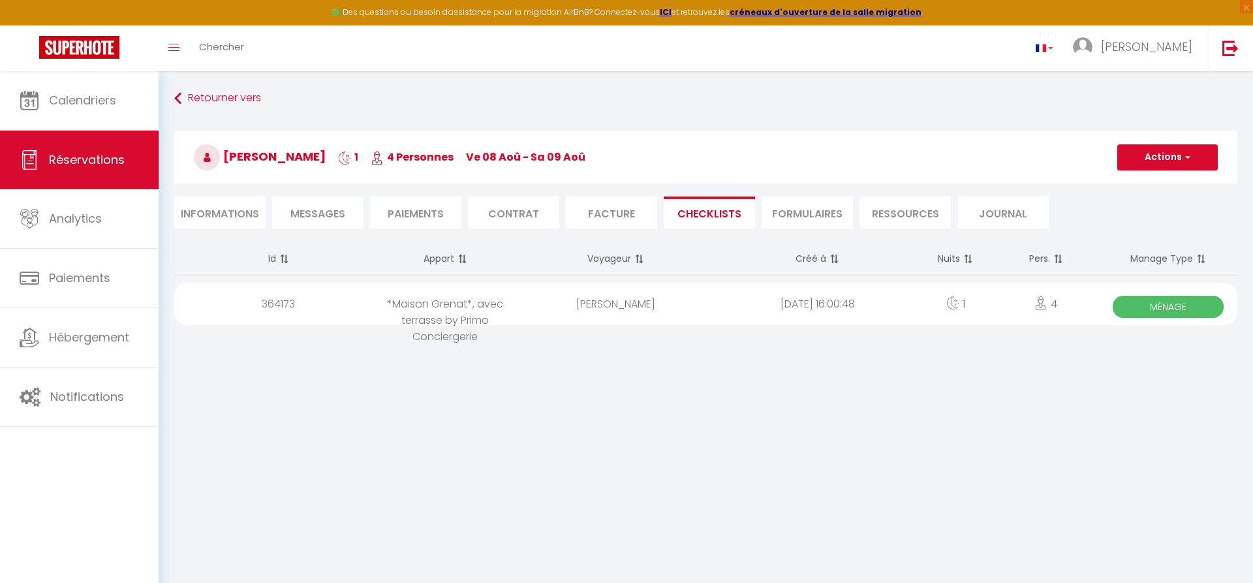
click at [835, 221] on li "Journal" at bounding box center [1002, 212] width 91 height 32
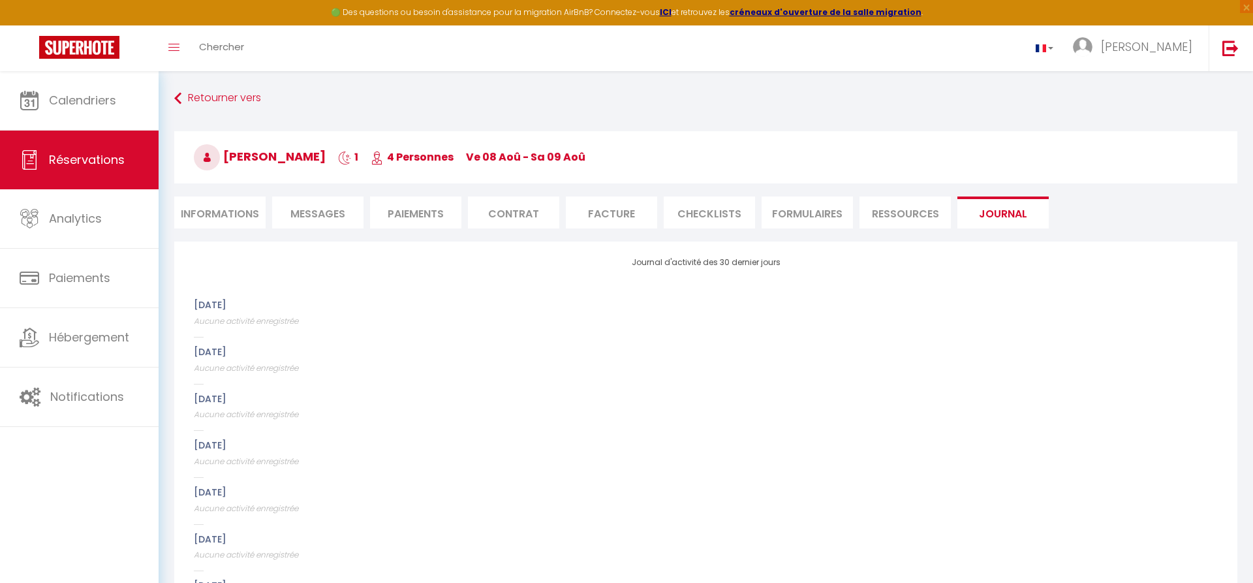
click at [224, 217] on li "Informations" at bounding box center [219, 212] width 91 height 32
select select
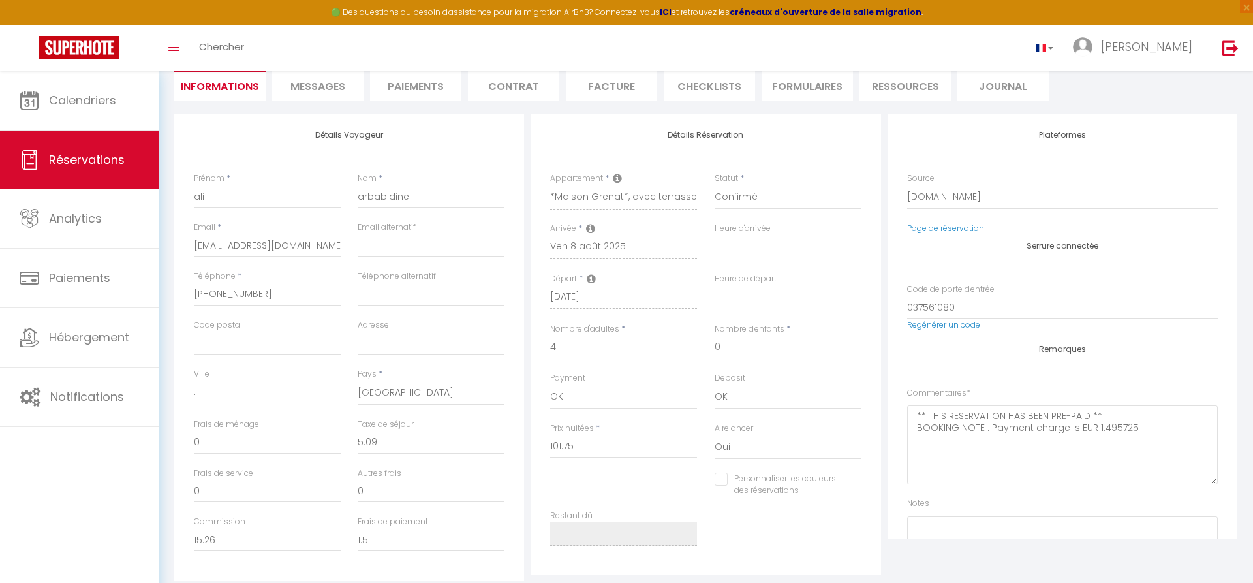
scroll to position [61, 0]
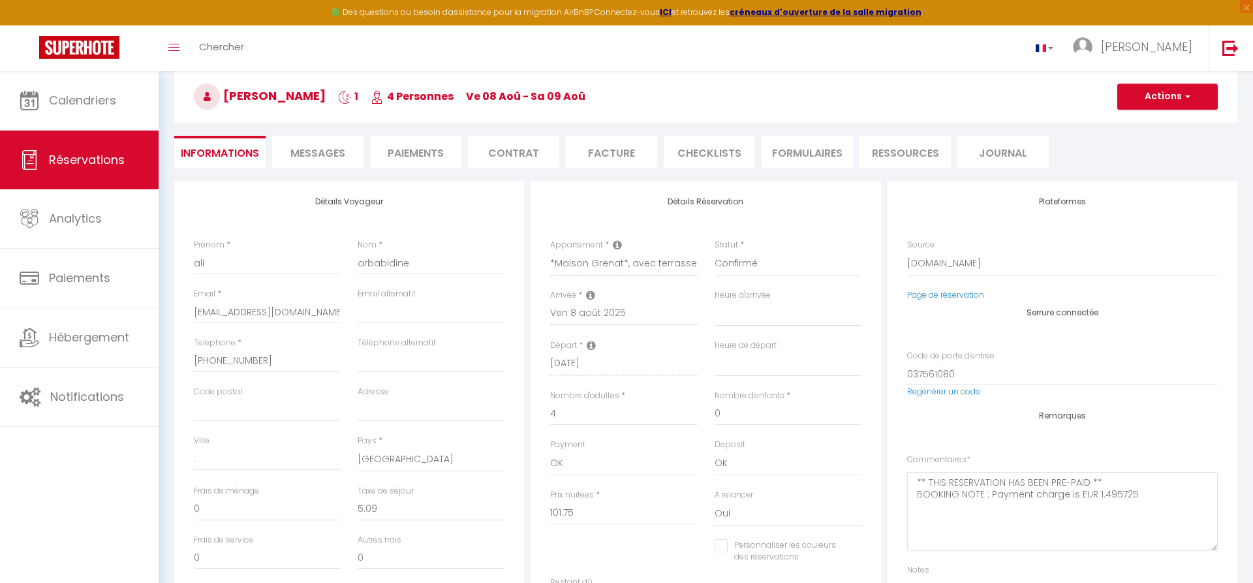
click at [314, 159] on span "Messages" at bounding box center [317, 153] width 55 height 15
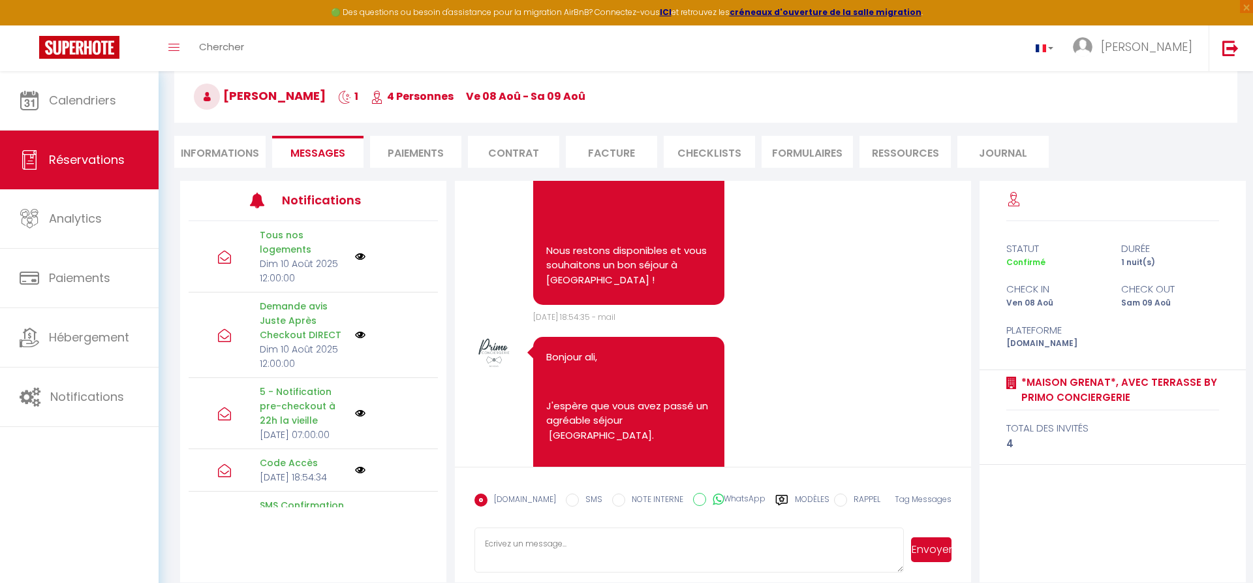
scroll to position [2861, 0]
click at [292, 317] on p "Demande avis Juste Après Checkout DIRECT" at bounding box center [303, 320] width 87 height 43
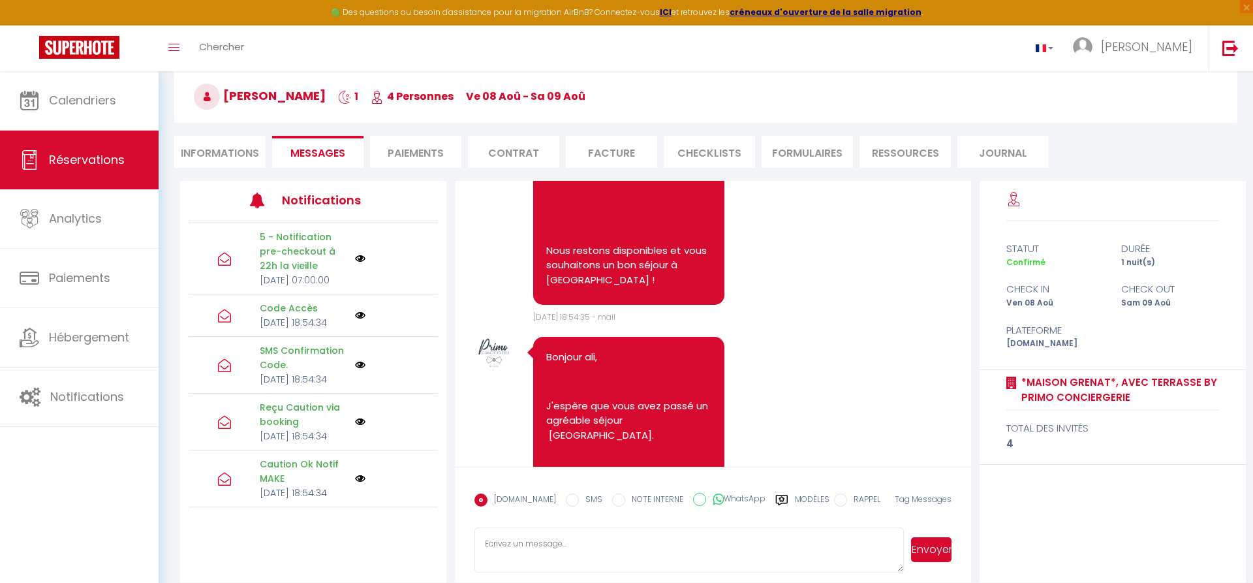
scroll to position [226, 0]
click at [279, 399] on p "Ven 08 Août 2025 18:54:34" at bounding box center [303, 436] width 87 height 14
click at [278, 372] on p "Ven 08 Août 2025 18:54:34" at bounding box center [303, 379] width 87 height 14
click at [283, 315] on p "Ven 08 Août 2025 18:54:34" at bounding box center [303, 322] width 87 height 14
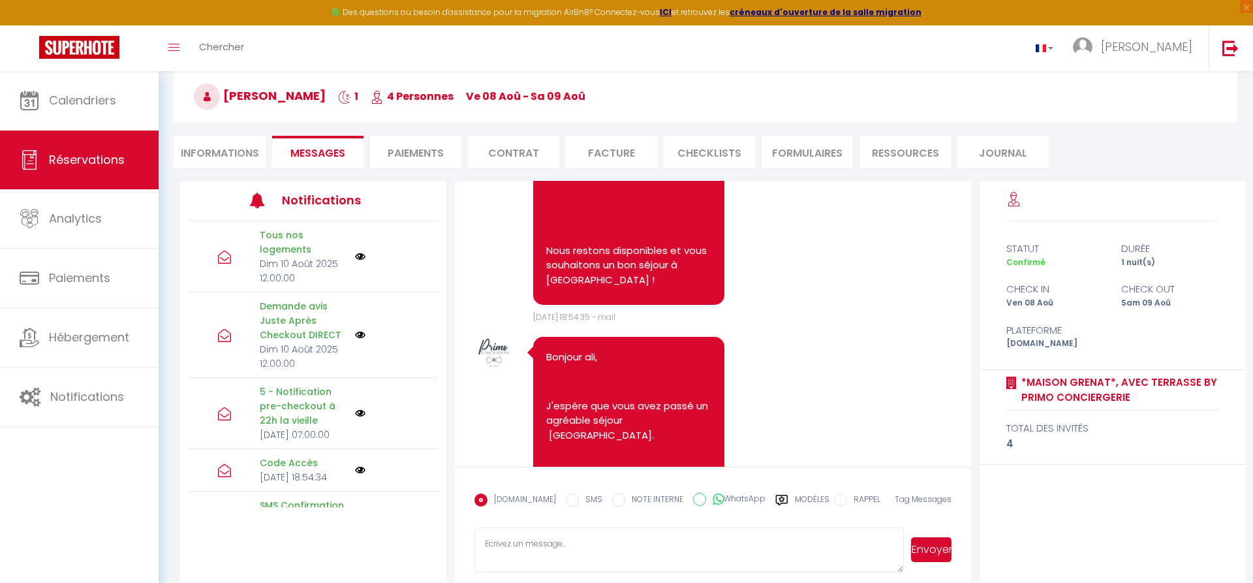
click at [286, 256] on p "Tous nos logements" at bounding box center [303, 242] width 87 height 29
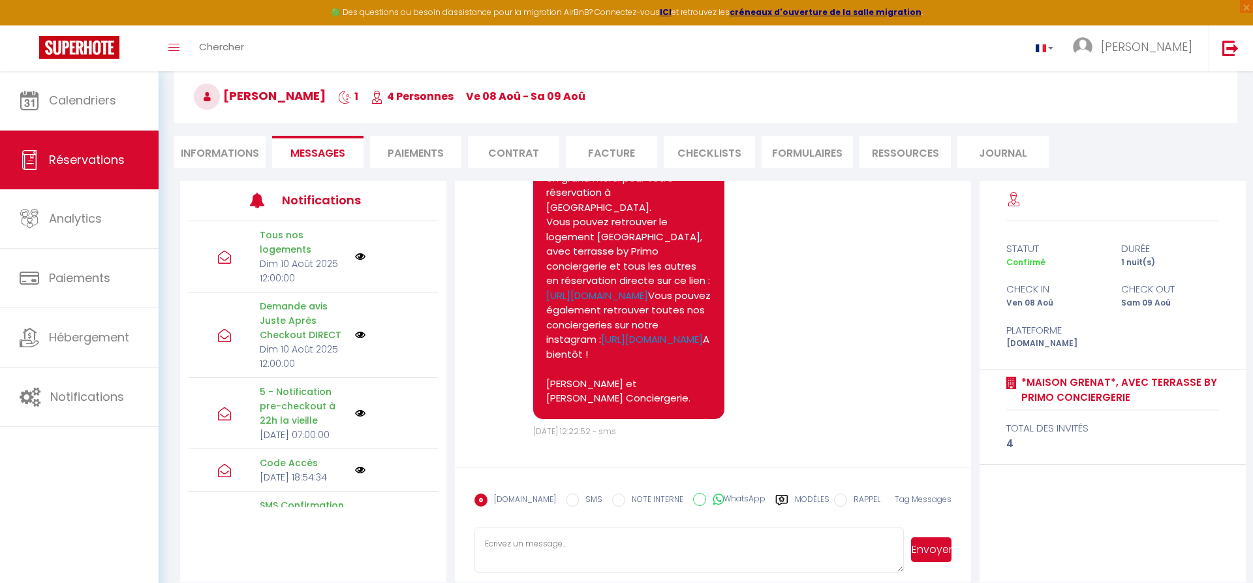
scroll to position [4858, 0]
click at [225, 161] on li "Informations" at bounding box center [219, 152] width 91 height 32
select select
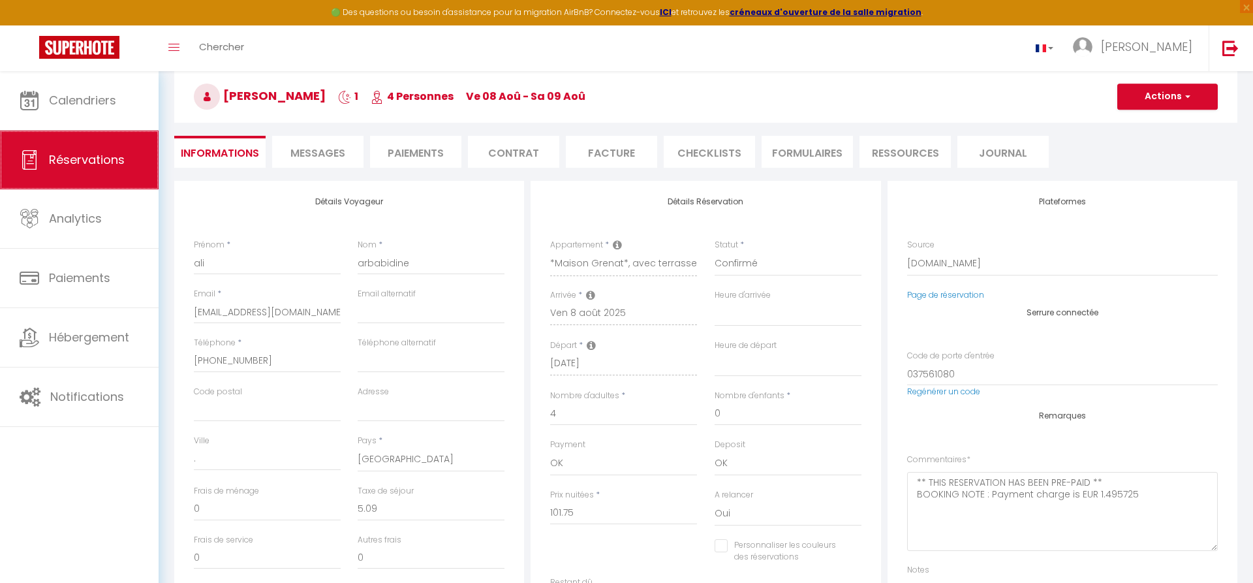
click at [81, 161] on span "Réservations" at bounding box center [87, 159] width 76 height 16
select select "not_cancelled"
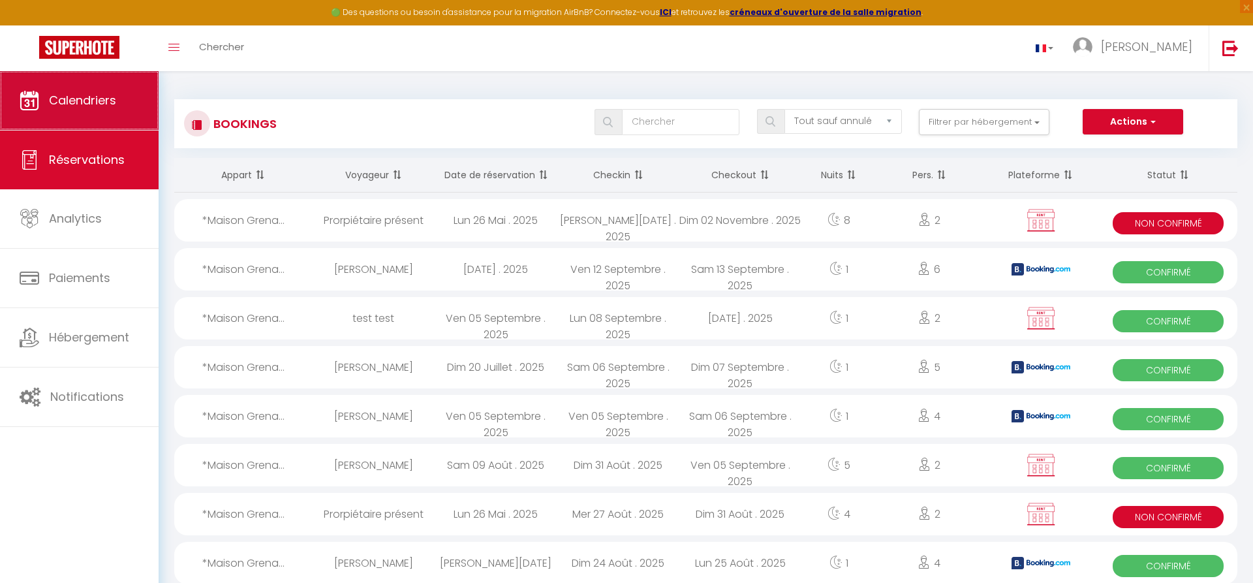
click at [87, 107] on span "Calendriers" at bounding box center [82, 100] width 67 height 16
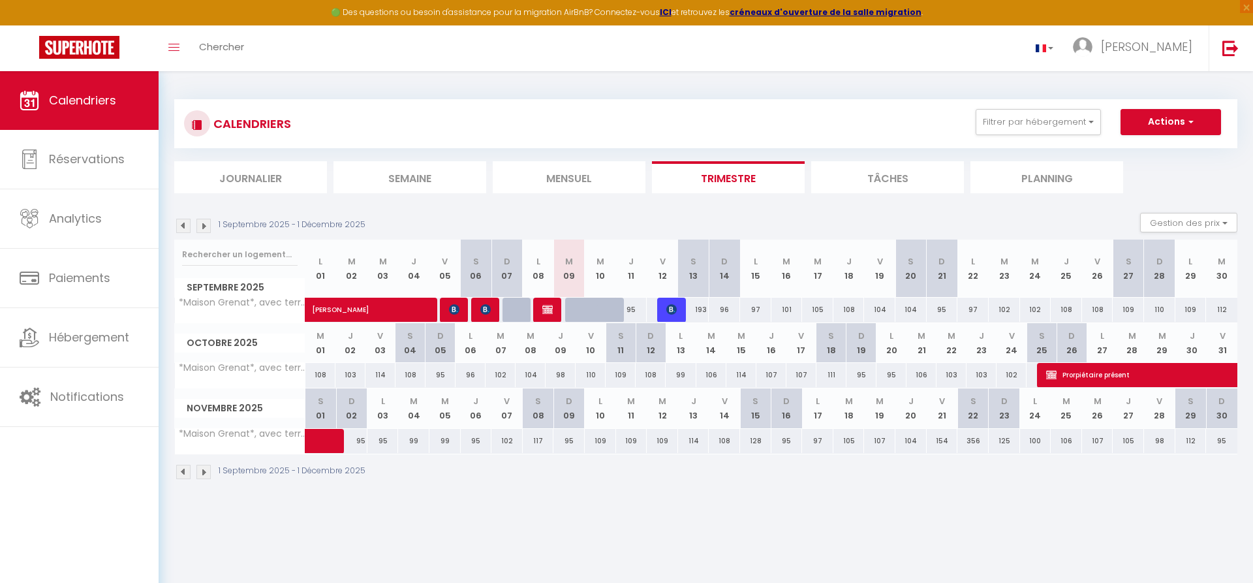
click at [182, 399] on img at bounding box center [183, 472] width 14 height 14
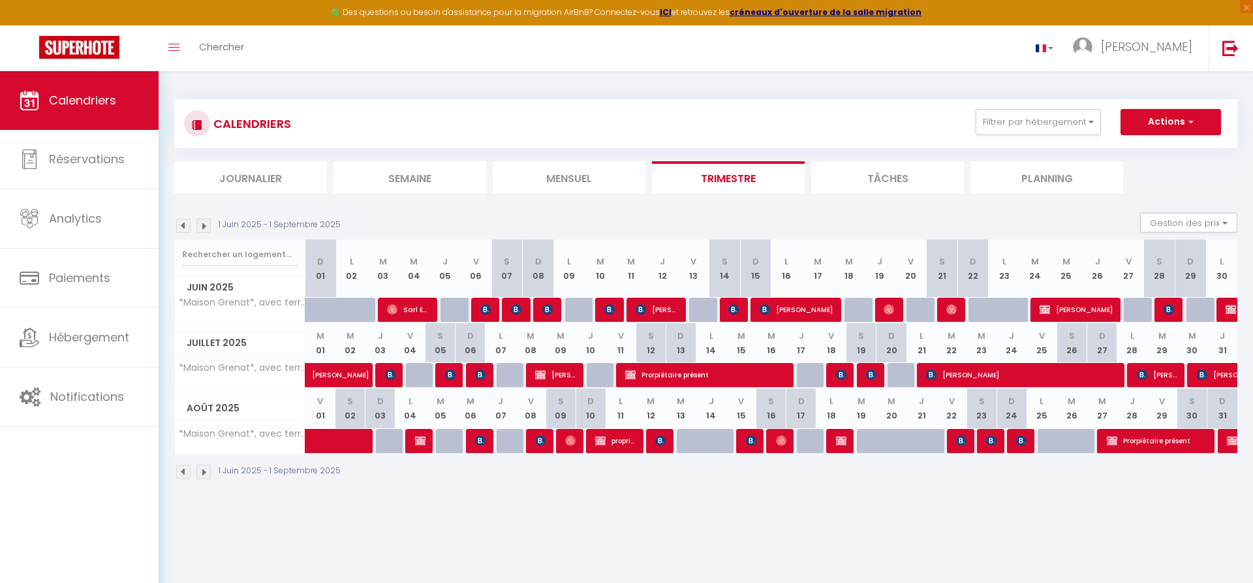
click at [540, 399] on img at bounding box center [540, 440] width 10 height 10
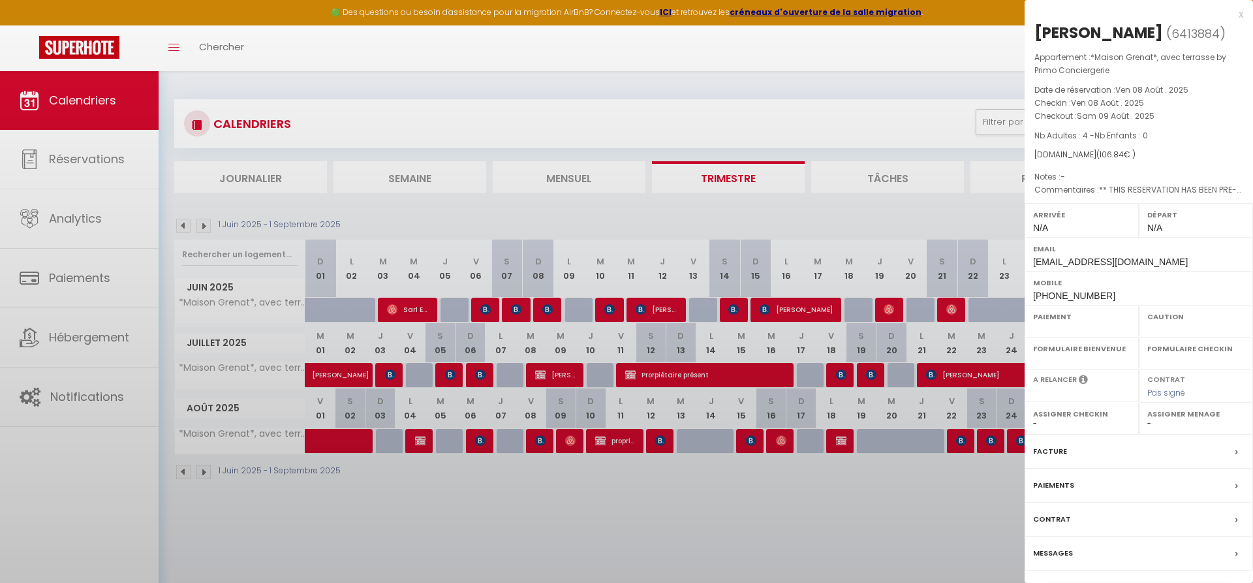
select select "OK"
select select "0"
select select "1"
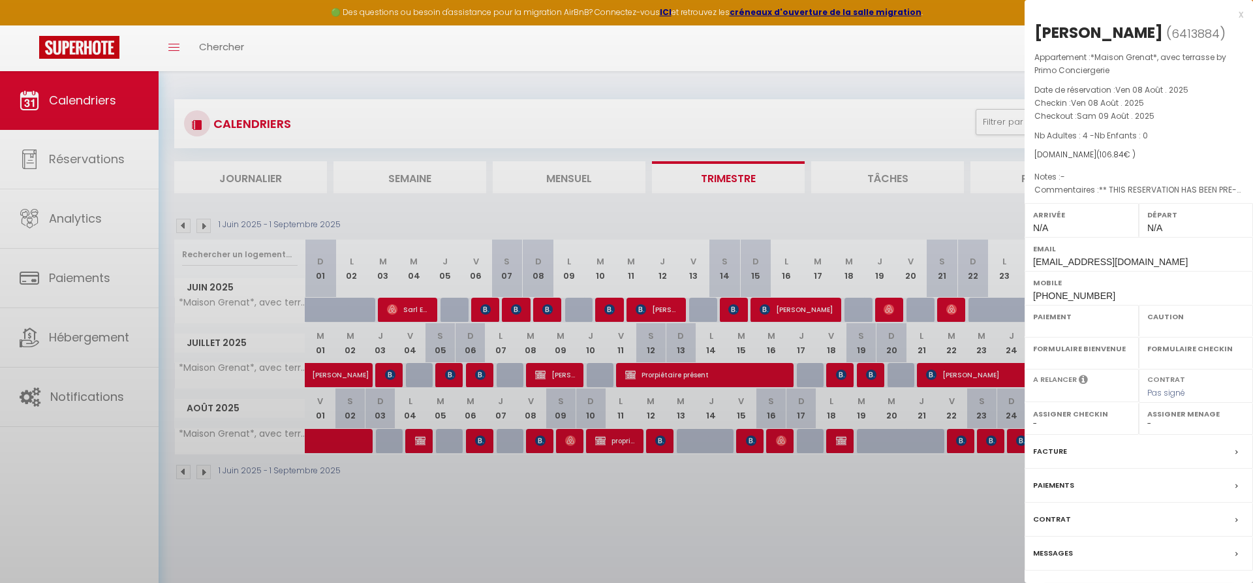
select select
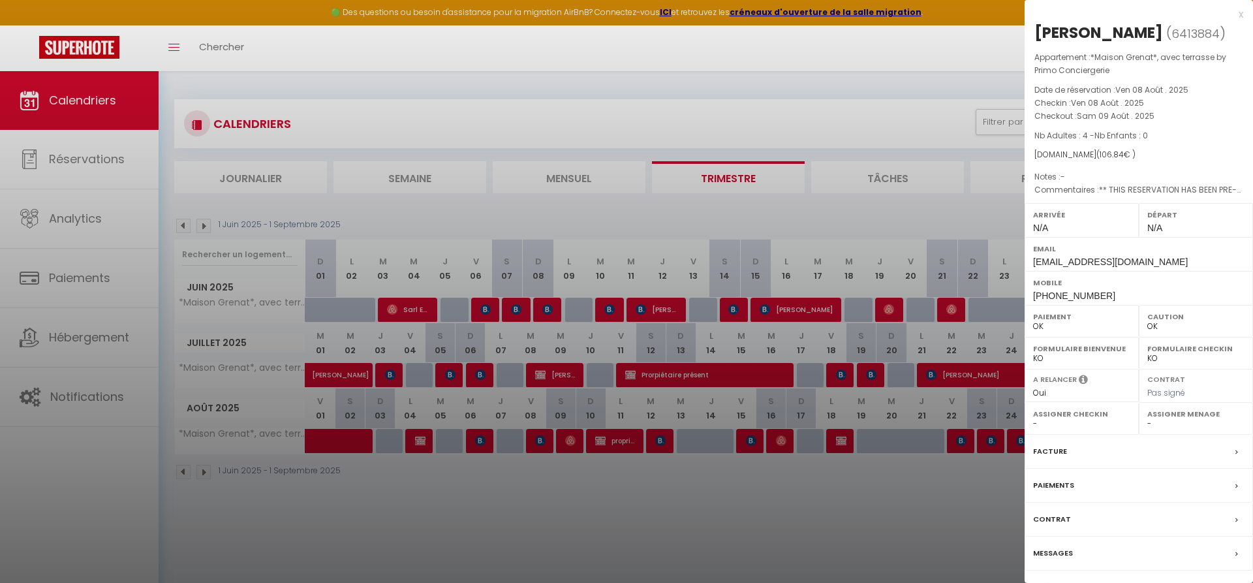
select select "49559"
click at [835, 399] on select "- Laetitia Brenterch Luc Paillard Antoine Julien Elodie Luce Thevenot Fred Clém…" at bounding box center [1195, 424] width 97 height 12
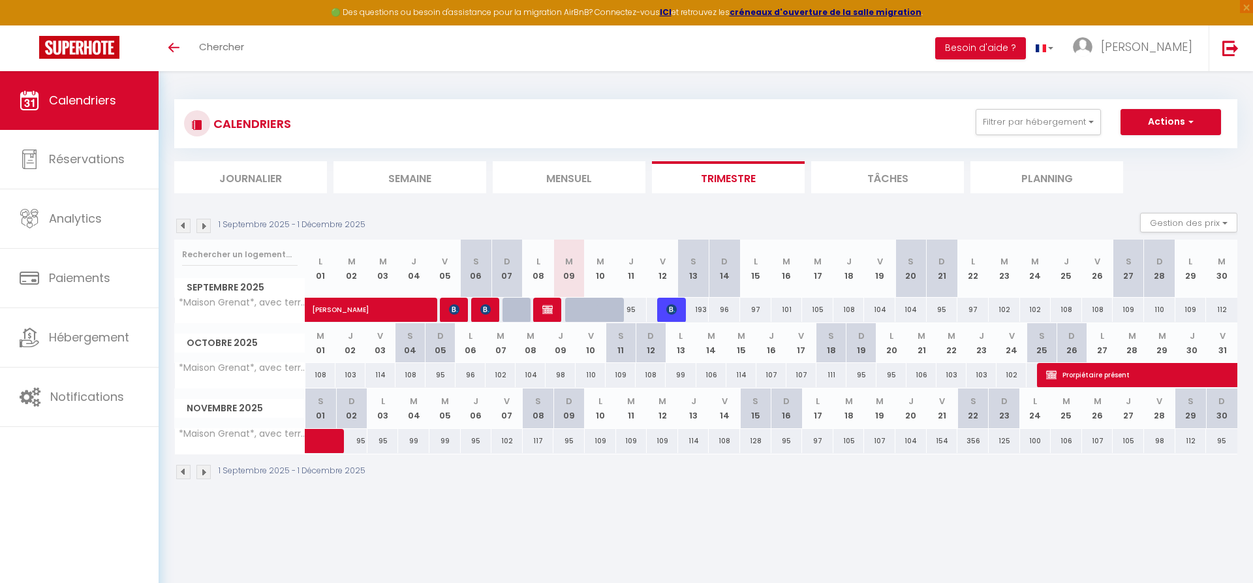
select select
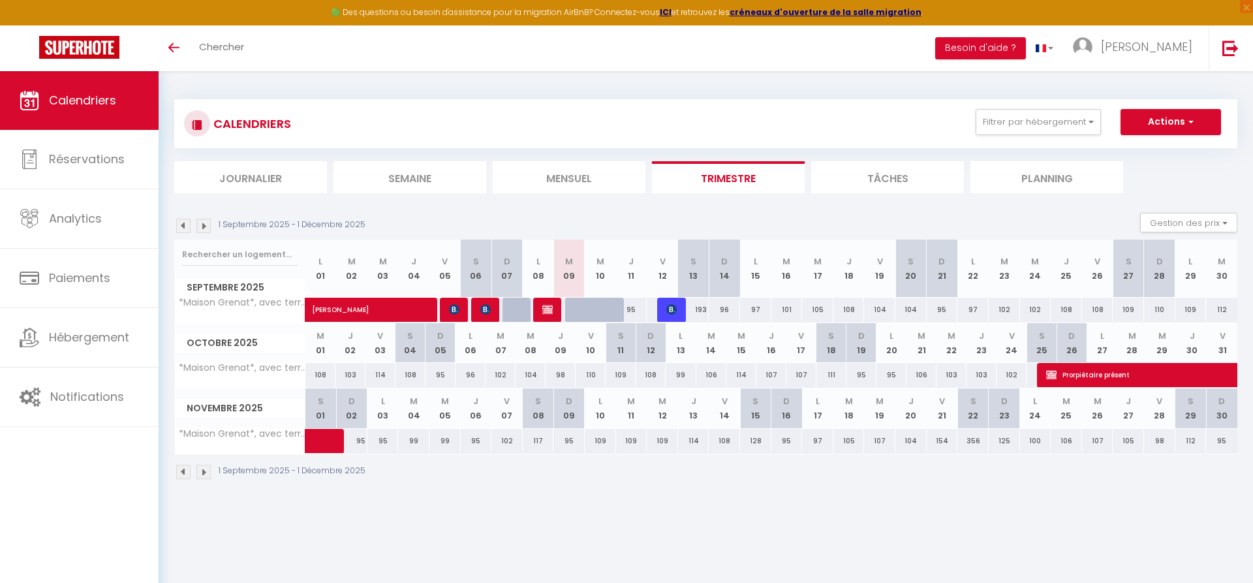
select select
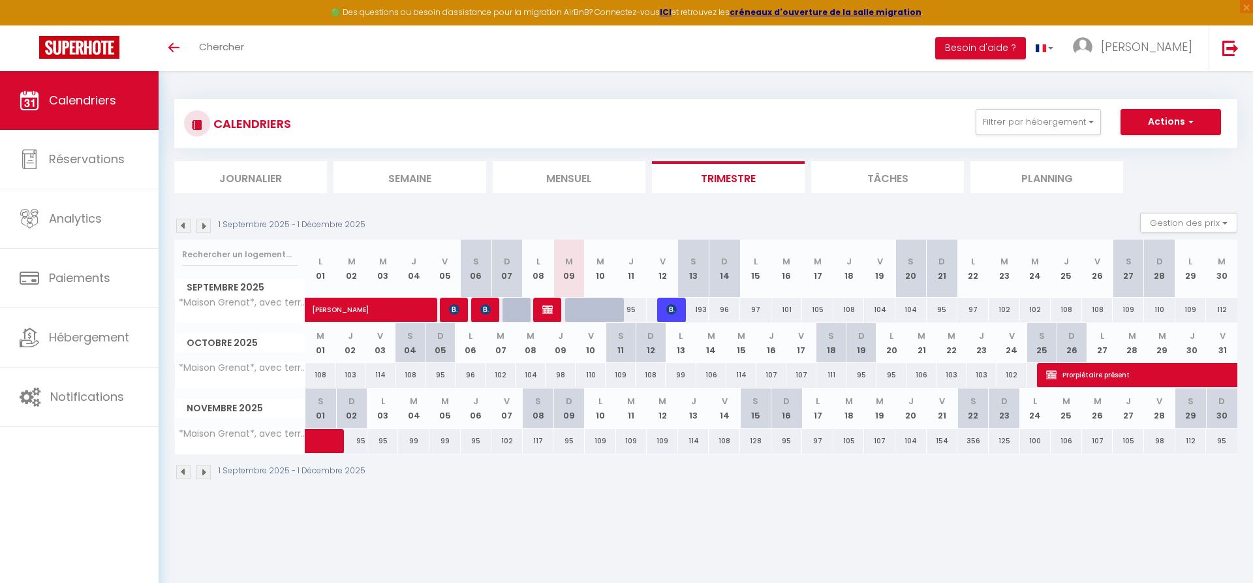
select select
click at [671, 311] on img at bounding box center [671, 309] width 10 height 10
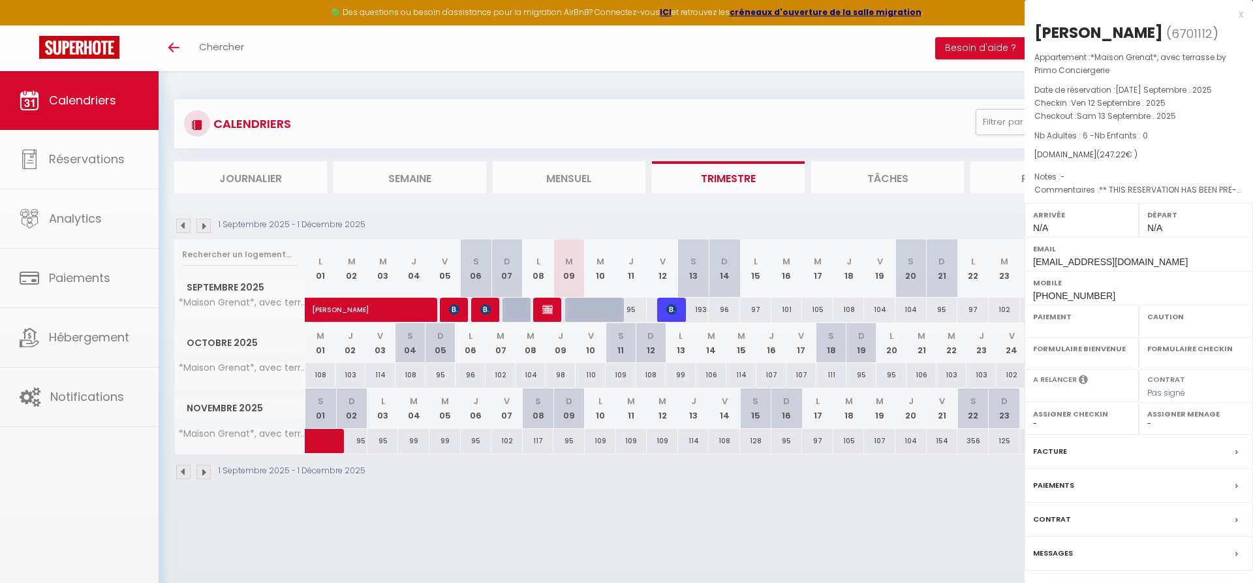
select select "OK"
select select "KO"
select select "0"
select select "1"
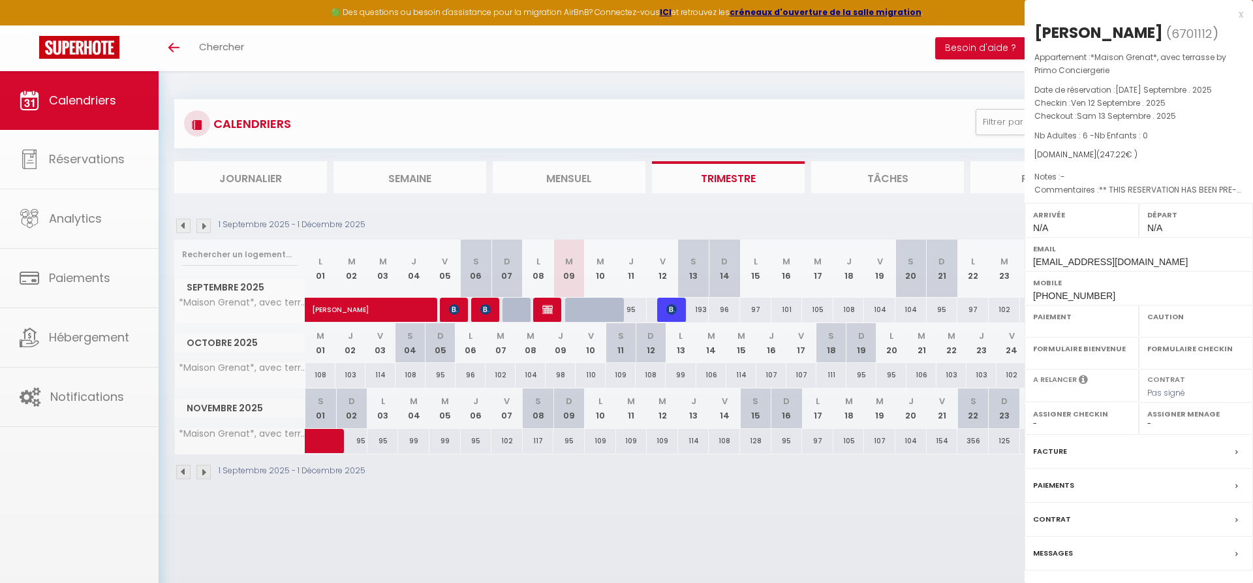
select select
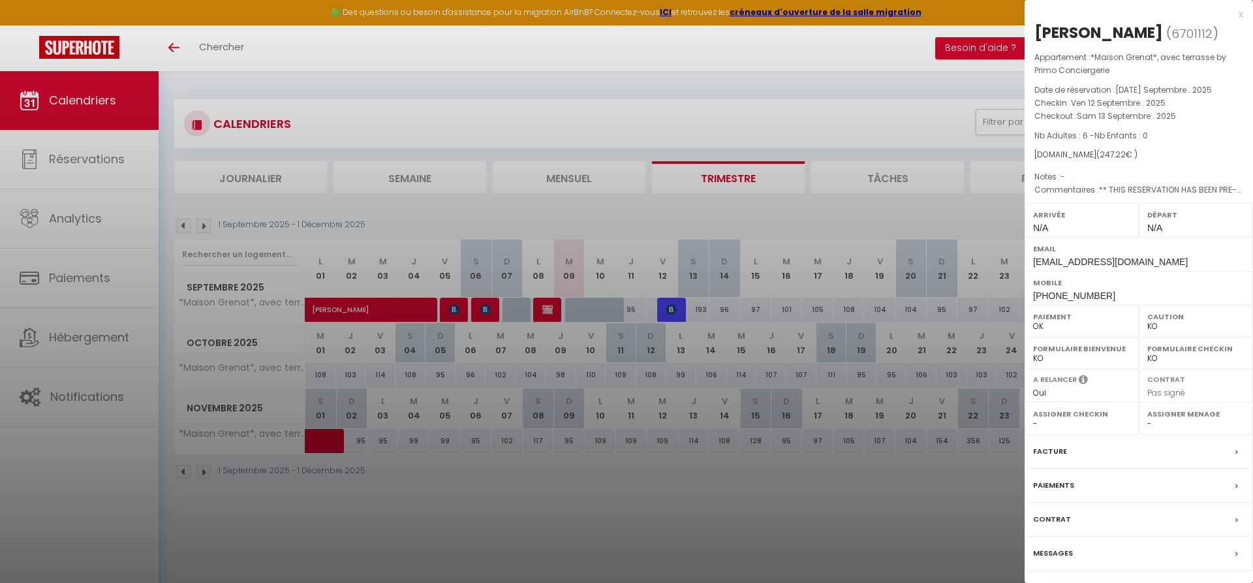
click at [1241, 16] on div "x" at bounding box center [1133, 15] width 219 height 16
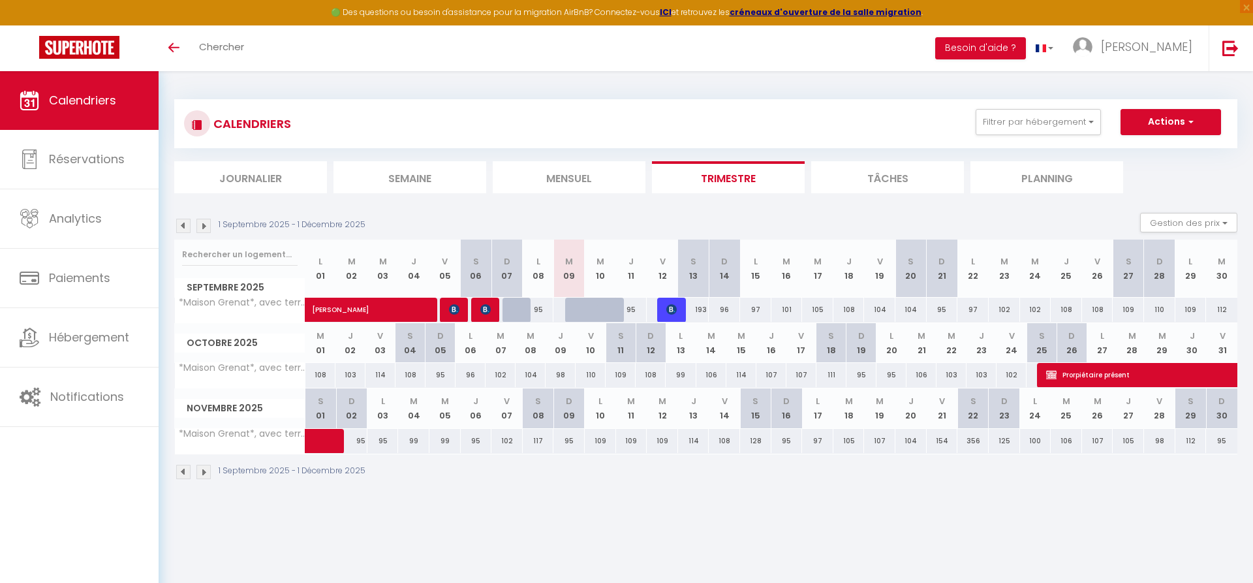
click at [671, 308] on img at bounding box center [671, 309] width 10 height 10
select select "OK"
select select "KO"
select select "0"
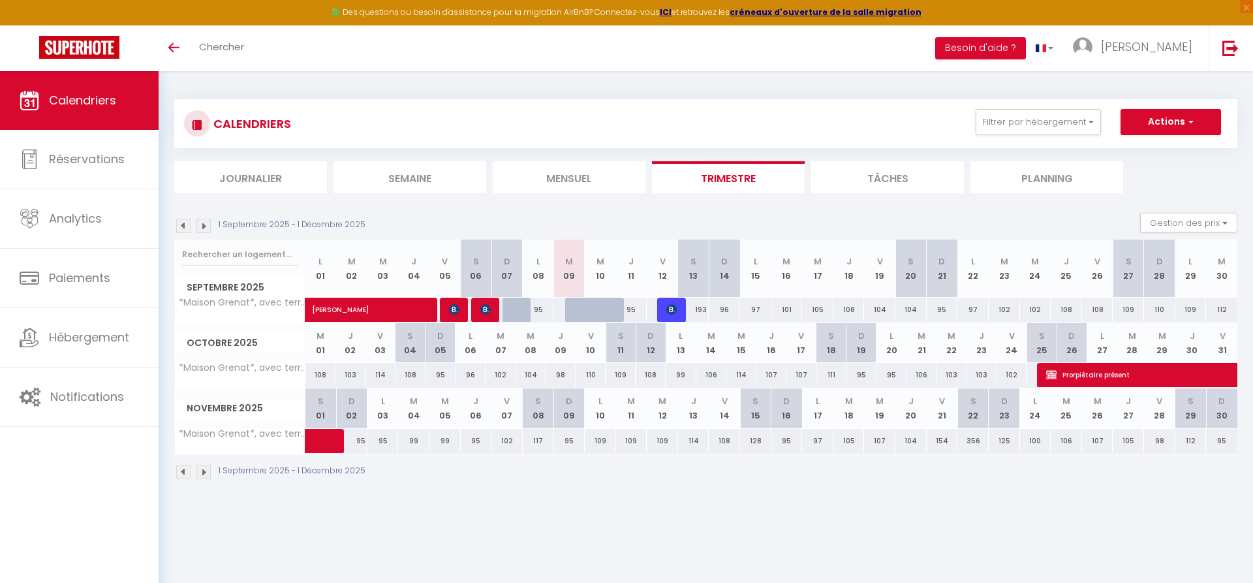
select select "1"
select select
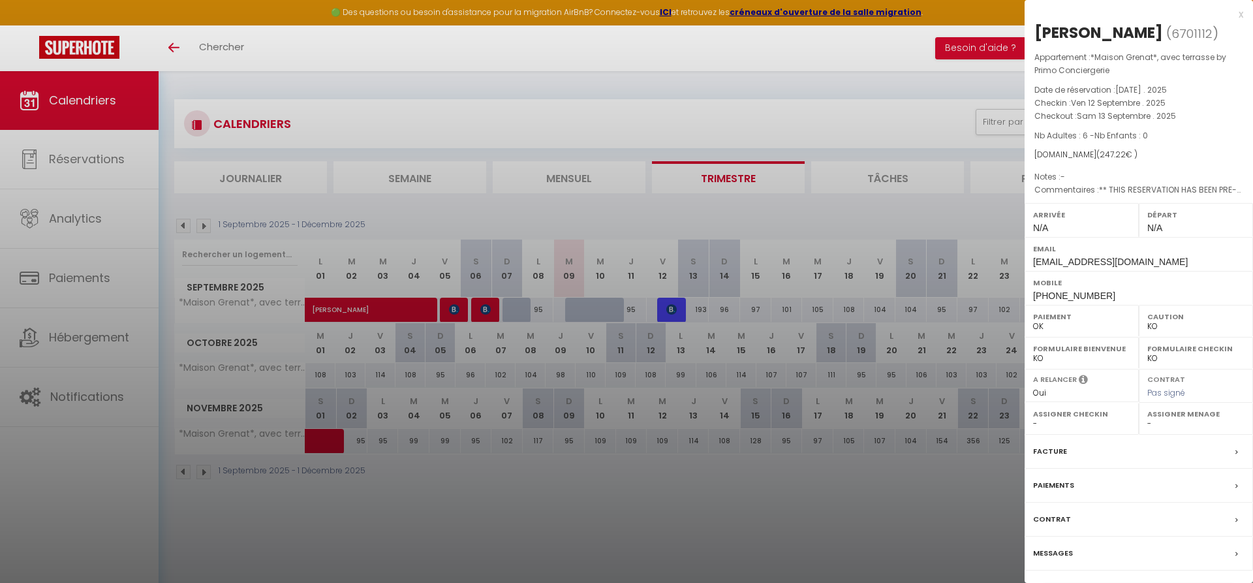
click at [1064, 453] on label "Facture" at bounding box center [1050, 451] width 34 height 14
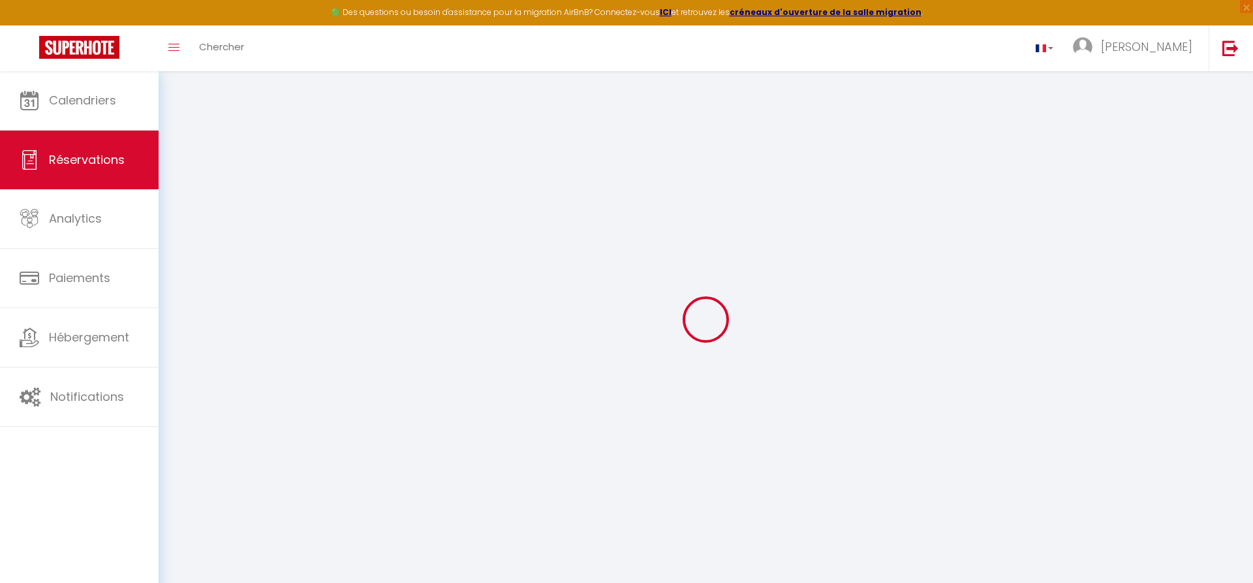
select select "taxes"
select select
checkbox input "false"
select select
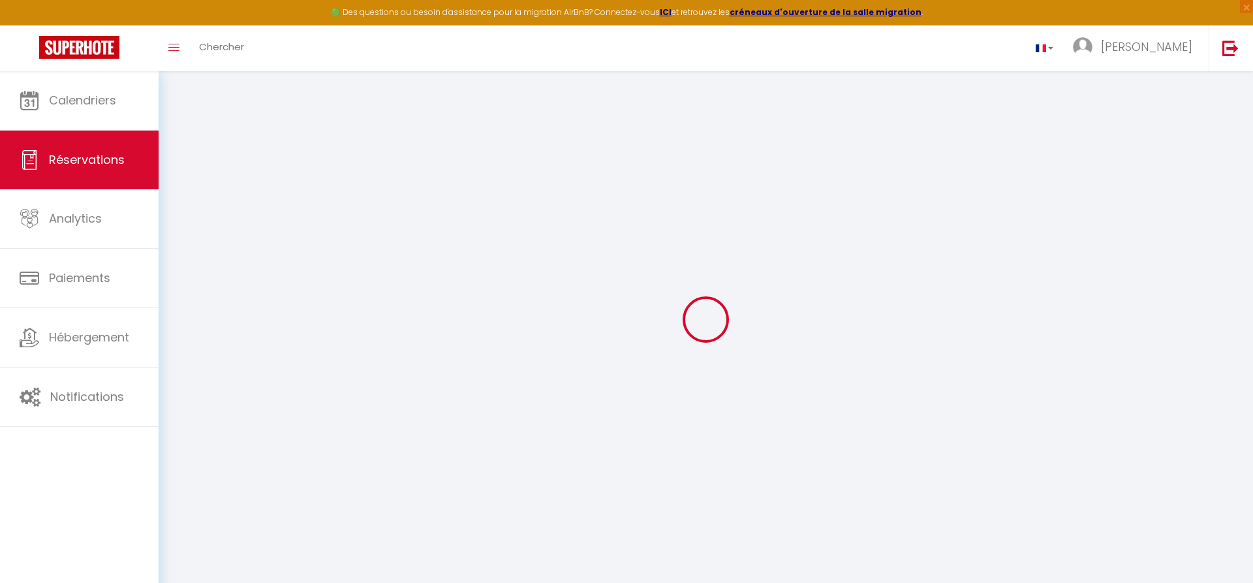
select select
checkbox input "false"
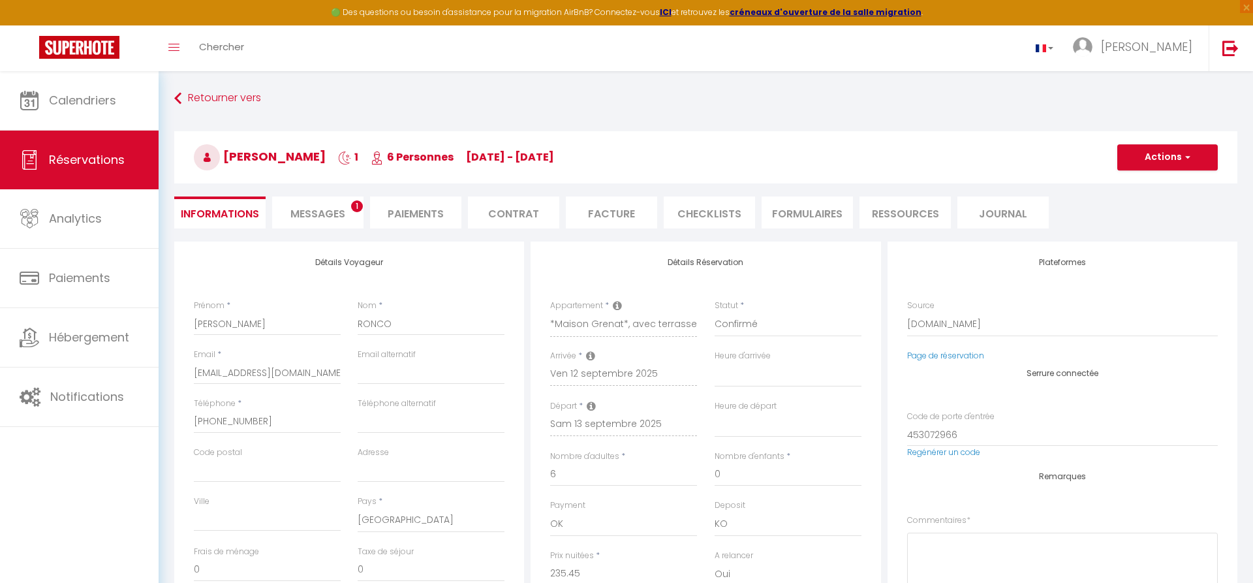
select select
checkbox input "false"
type textarea "** THIS RESERVATION HAS BEEN PRE-PAID ** Je voyage pour affaires et il est poss…"
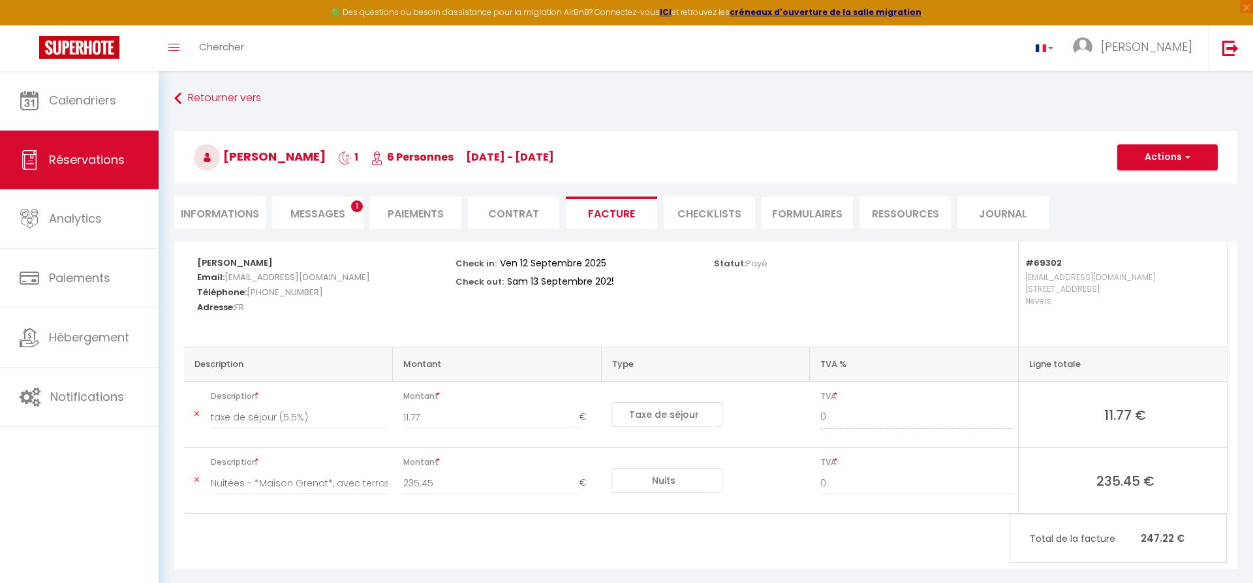
click at [224, 219] on li "Informations" at bounding box center [219, 212] width 91 height 32
select select
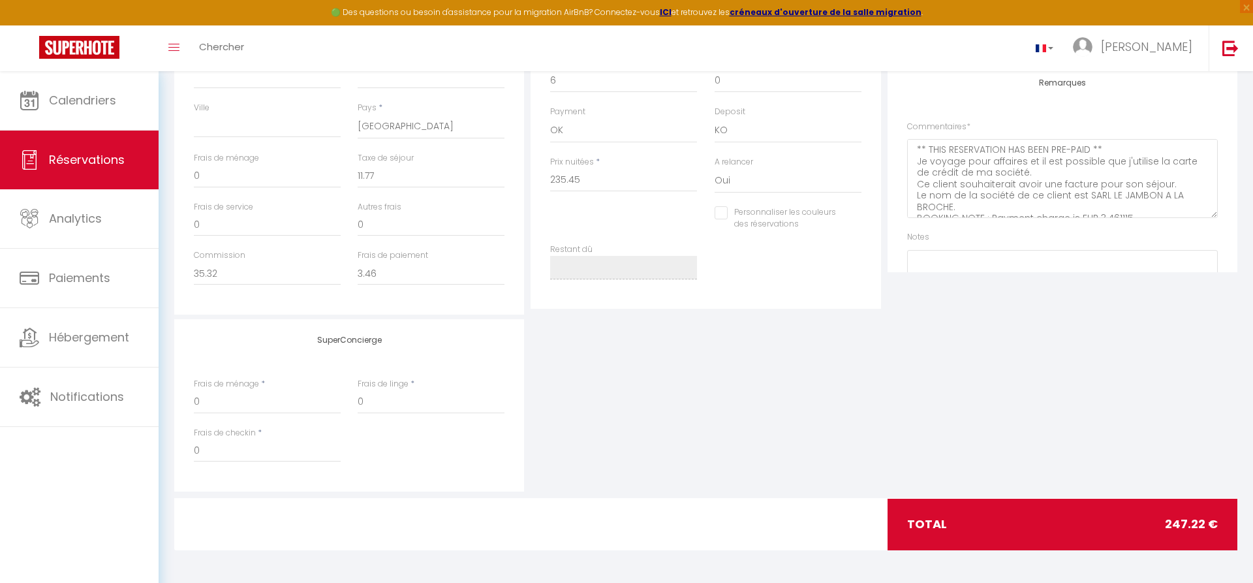
scroll to position [260, 0]
